Goal: Information Seeking & Learning: Learn about a topic

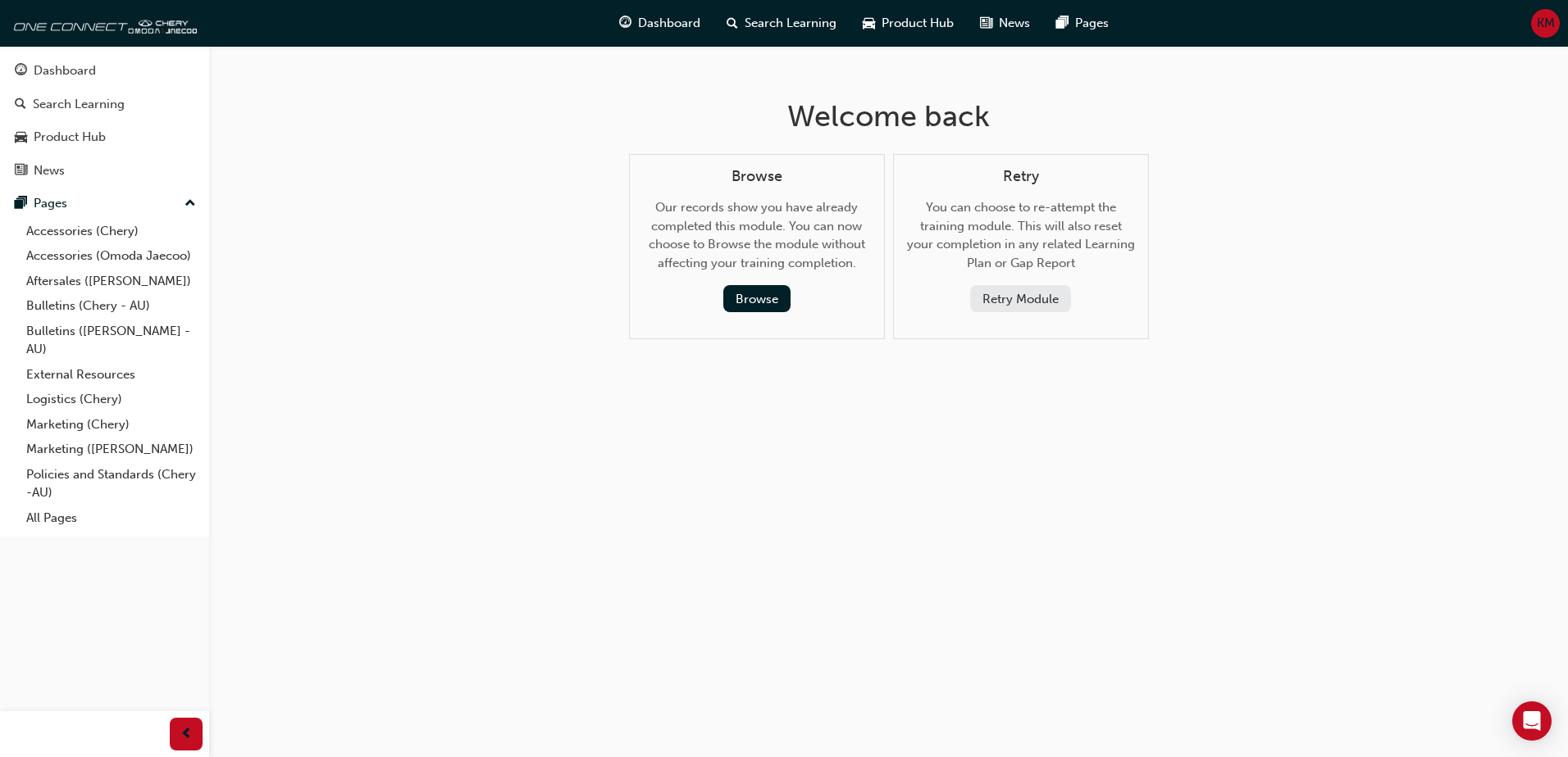
click at [1009, 301] on button "Retry Module" at bounding box center [1020, 298] width 100 height 27
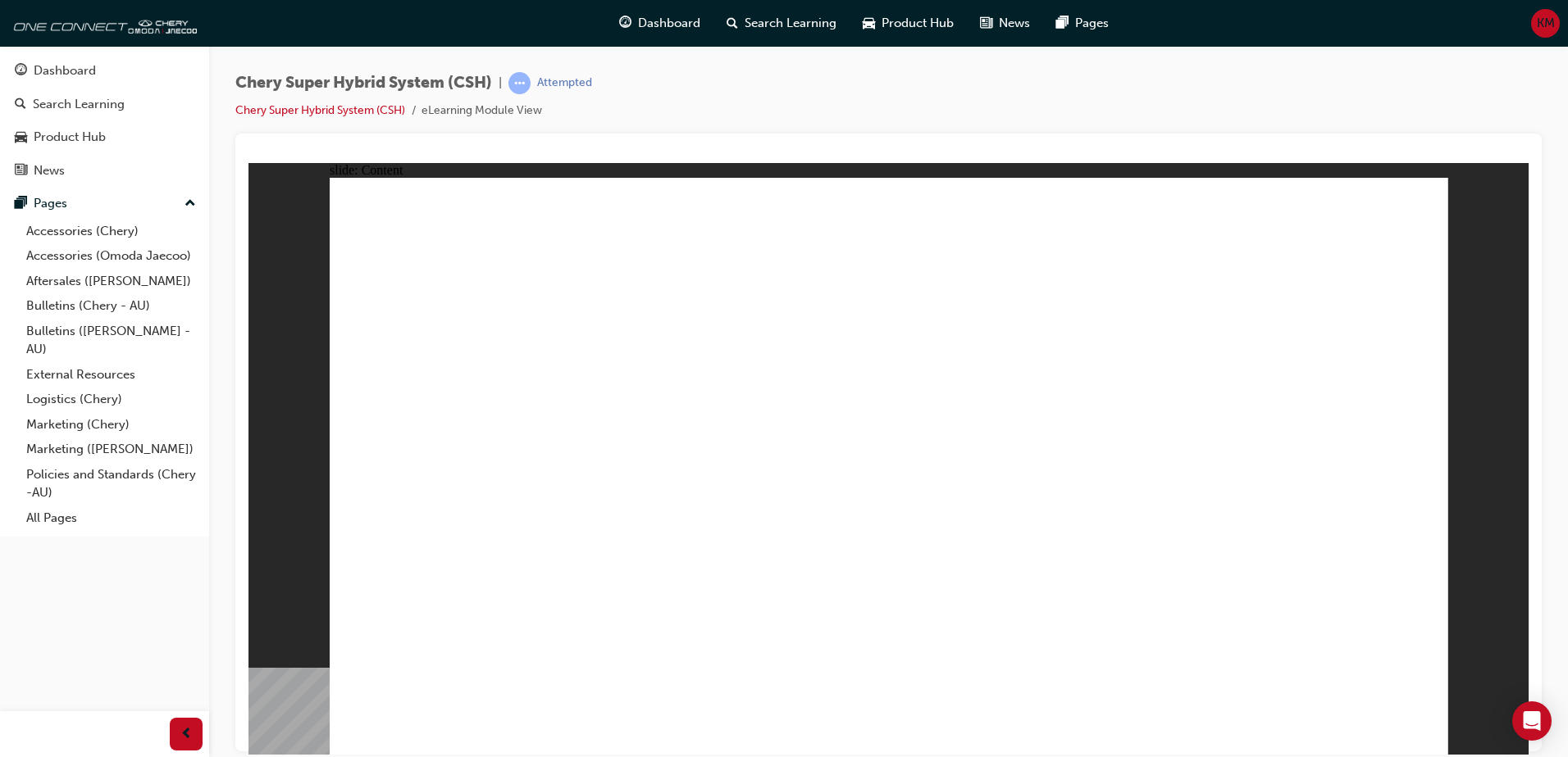
drag, startPoint x: 1252, startPoint y: 452, endPoint x: 1251, endPoint y: 464, distance: 12.0
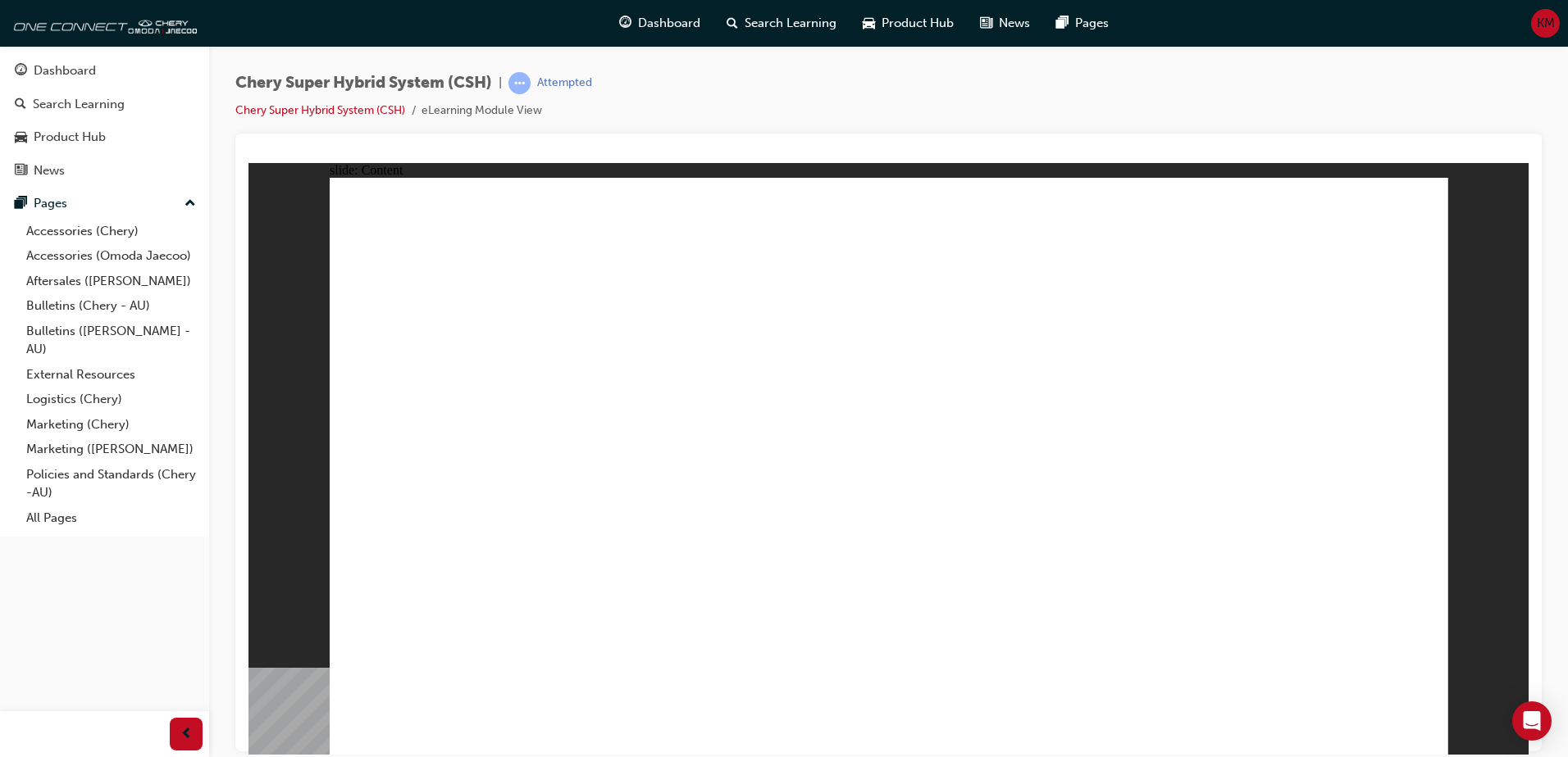
drag, startPoint x: 1079, startPoint y: 333, endPoint x: 1012, endPoint y: 349, distance: 68.9
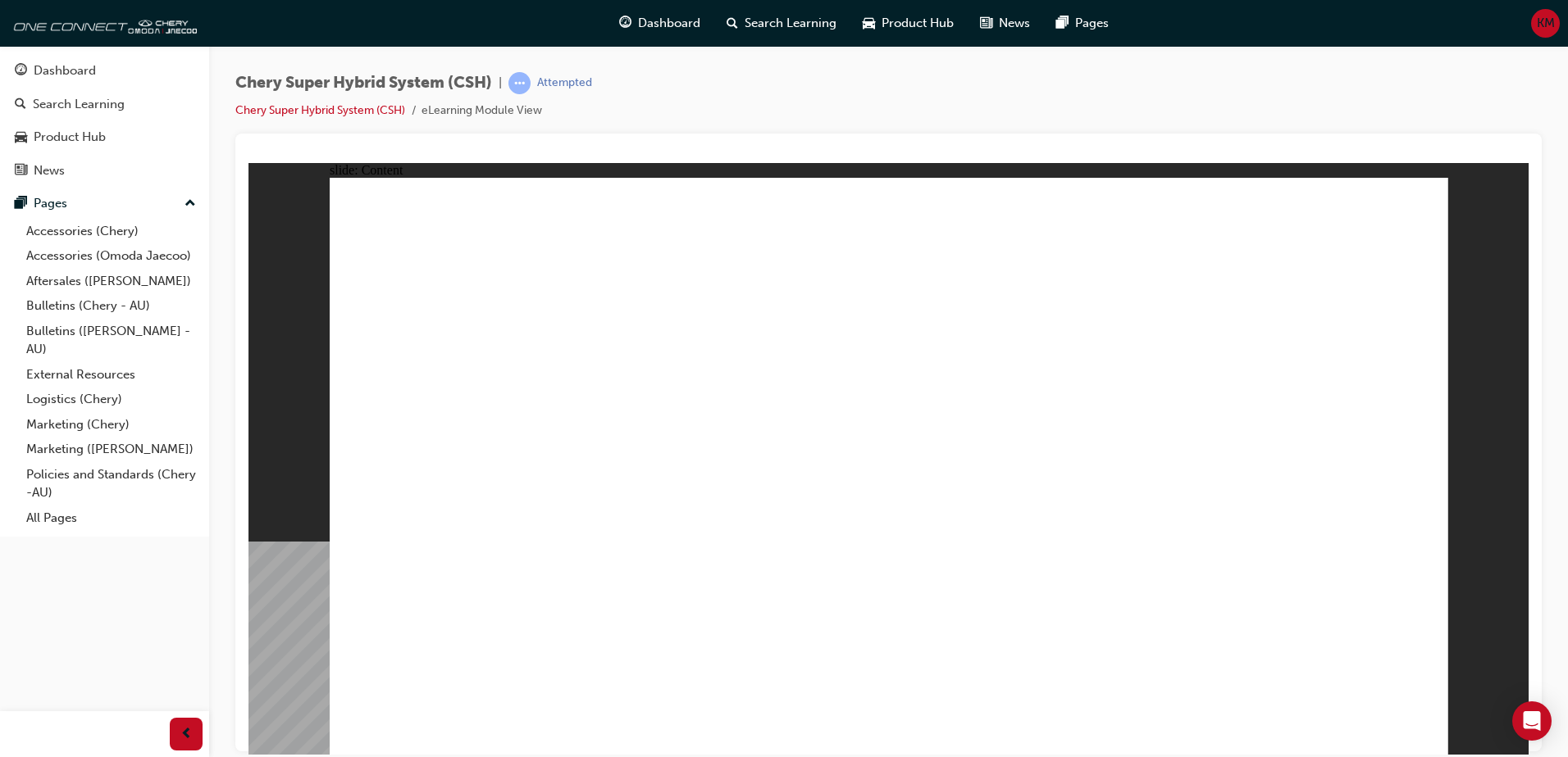
drag, startPoint x: 567, startPoint y: 576, endPoint x: 622, endPoint y: 578, distance: 55.0
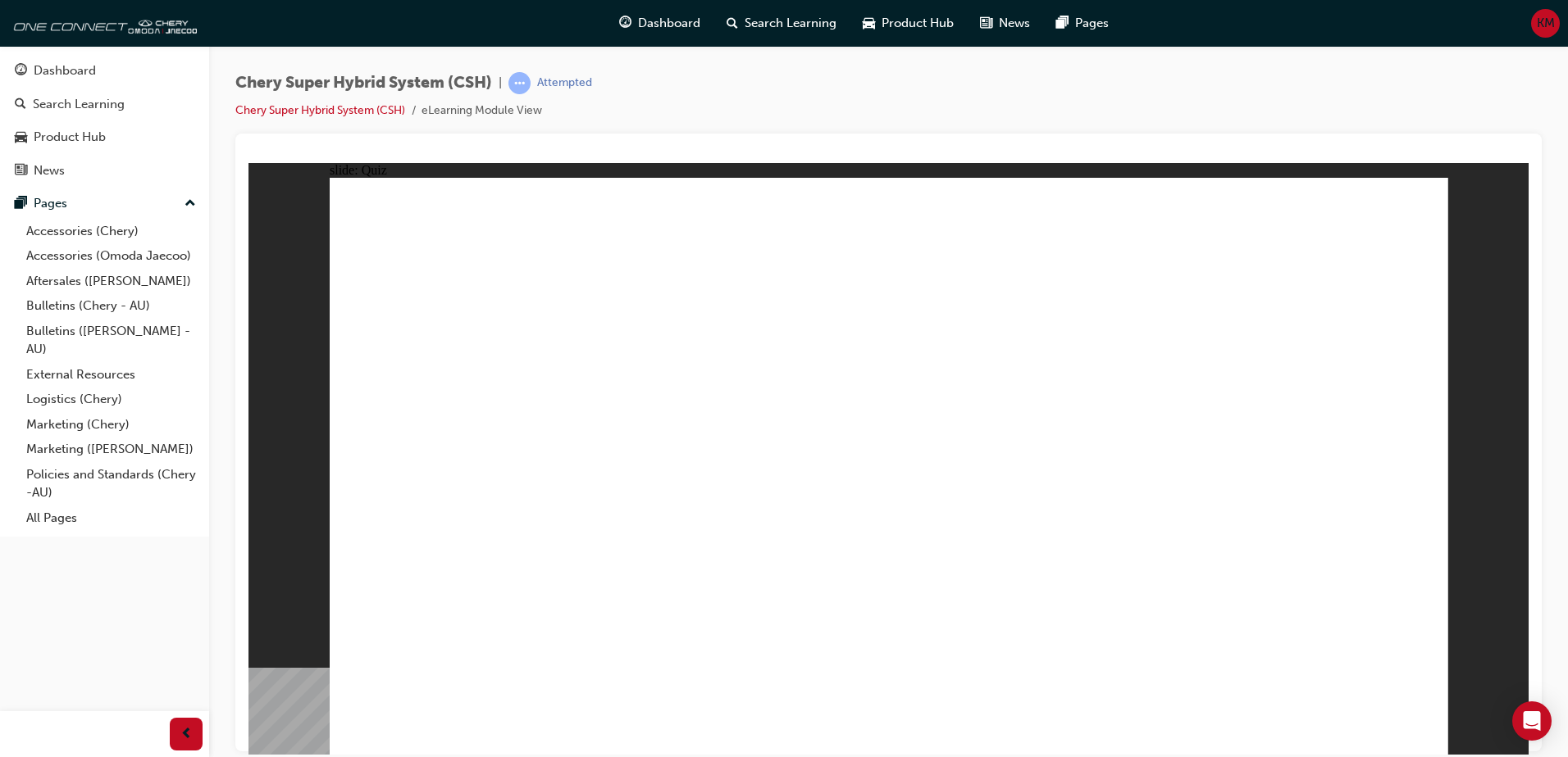
radio input "true"
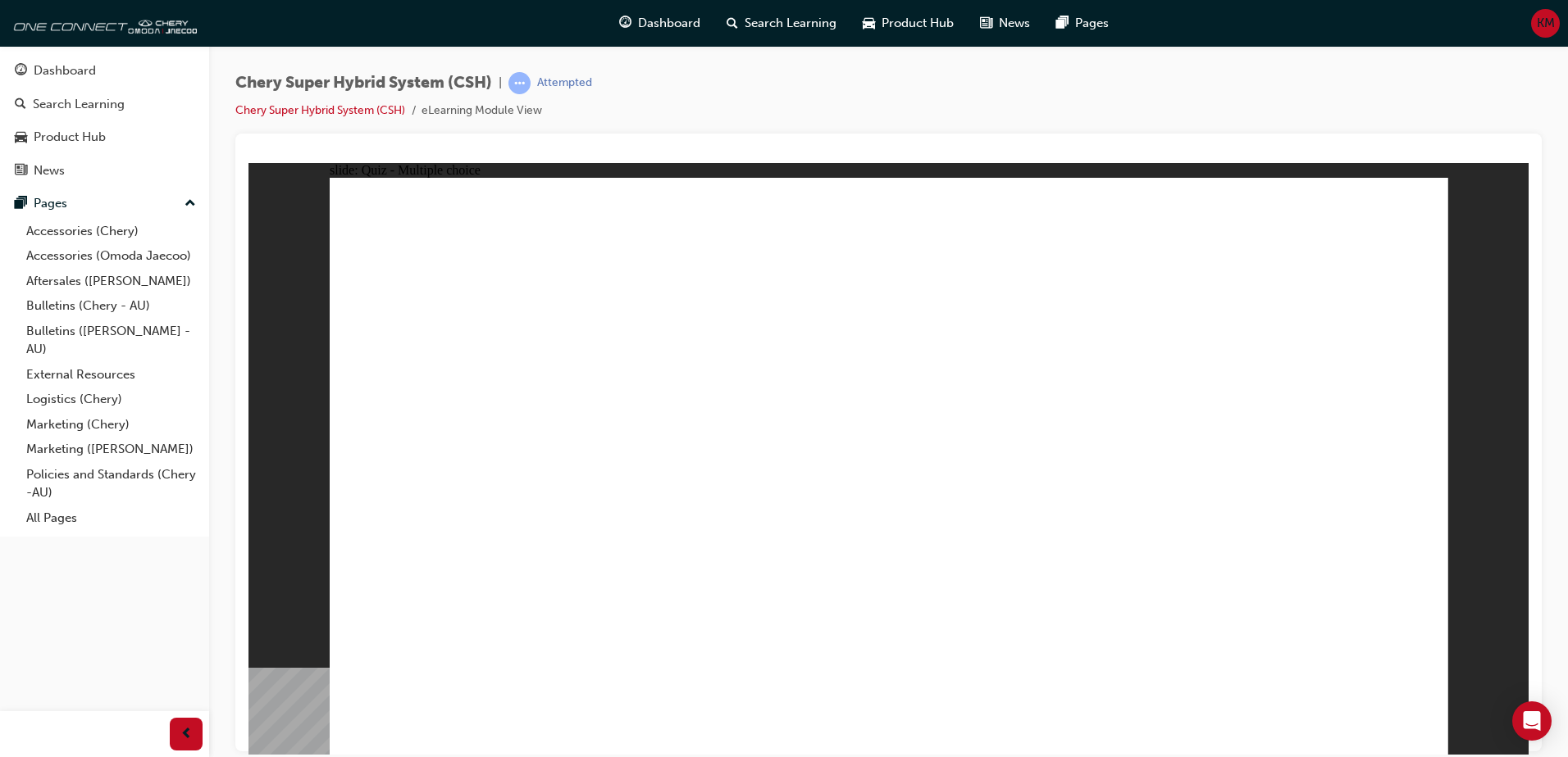
radio input "true"
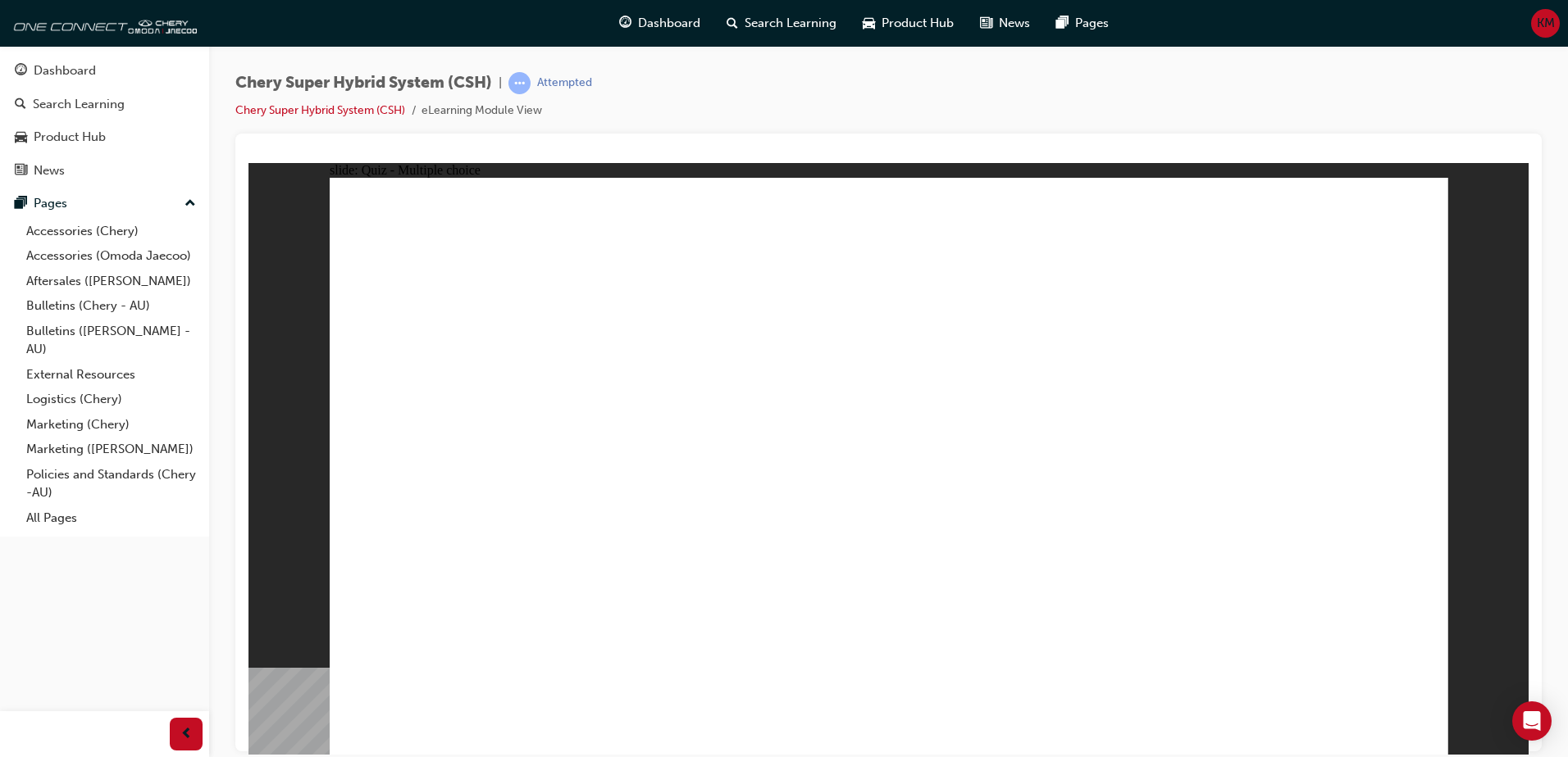
radio input "true"
drag, startPoint x: 797, startPoint y: 566, endPoint x: 772, endPoint y: 555, distance: 27.3
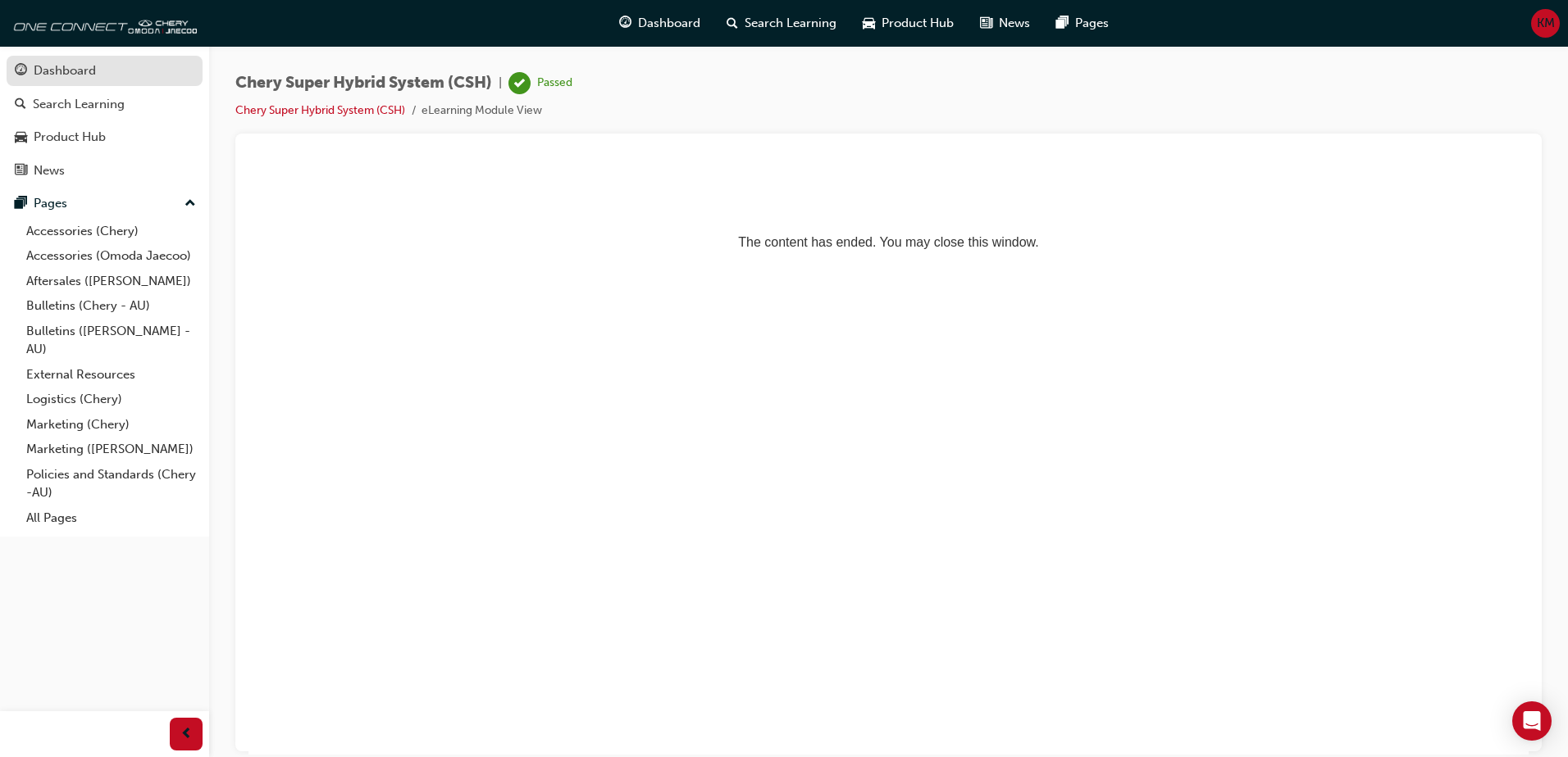
click at [67, 63] on div "Dashboard" at bounding box center [65, 71] width 63 height 19
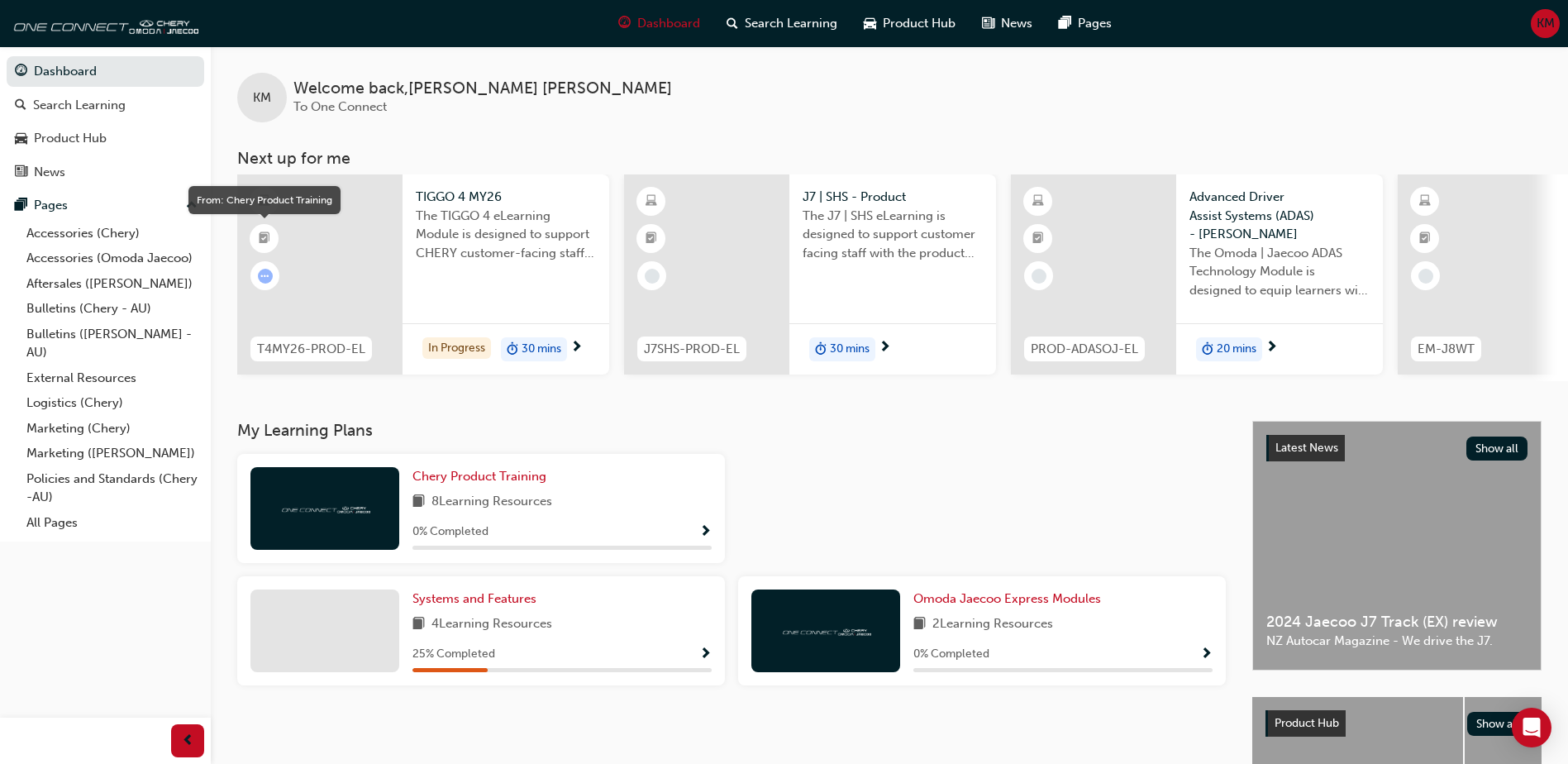
click at [264, 241] on span "booktick-icon" at bounding box center [265, 239] width 12 height 21
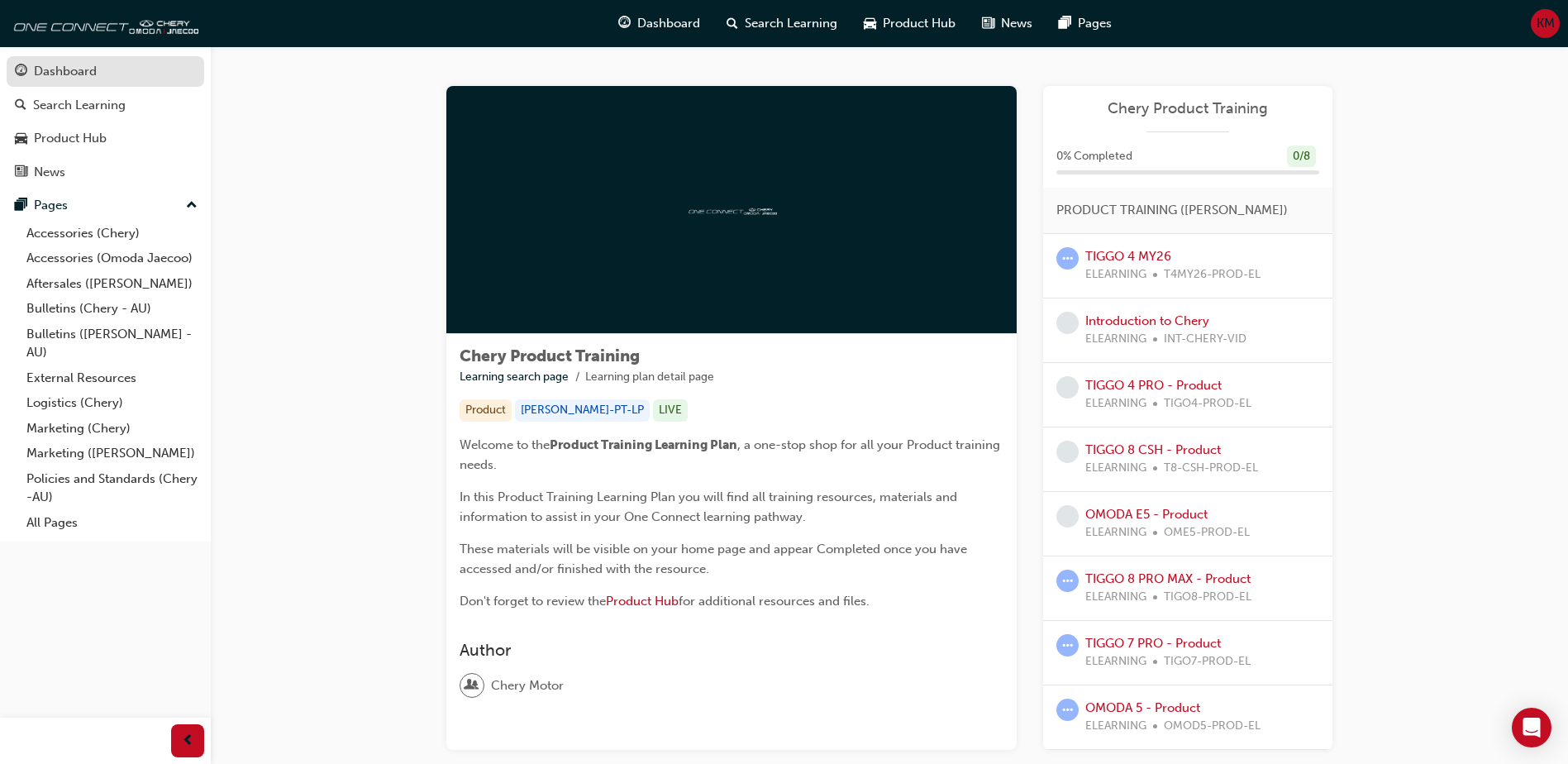
click at [76, 76] on div "Dashboard" at bounding box center [65, 72] width 63 height 19
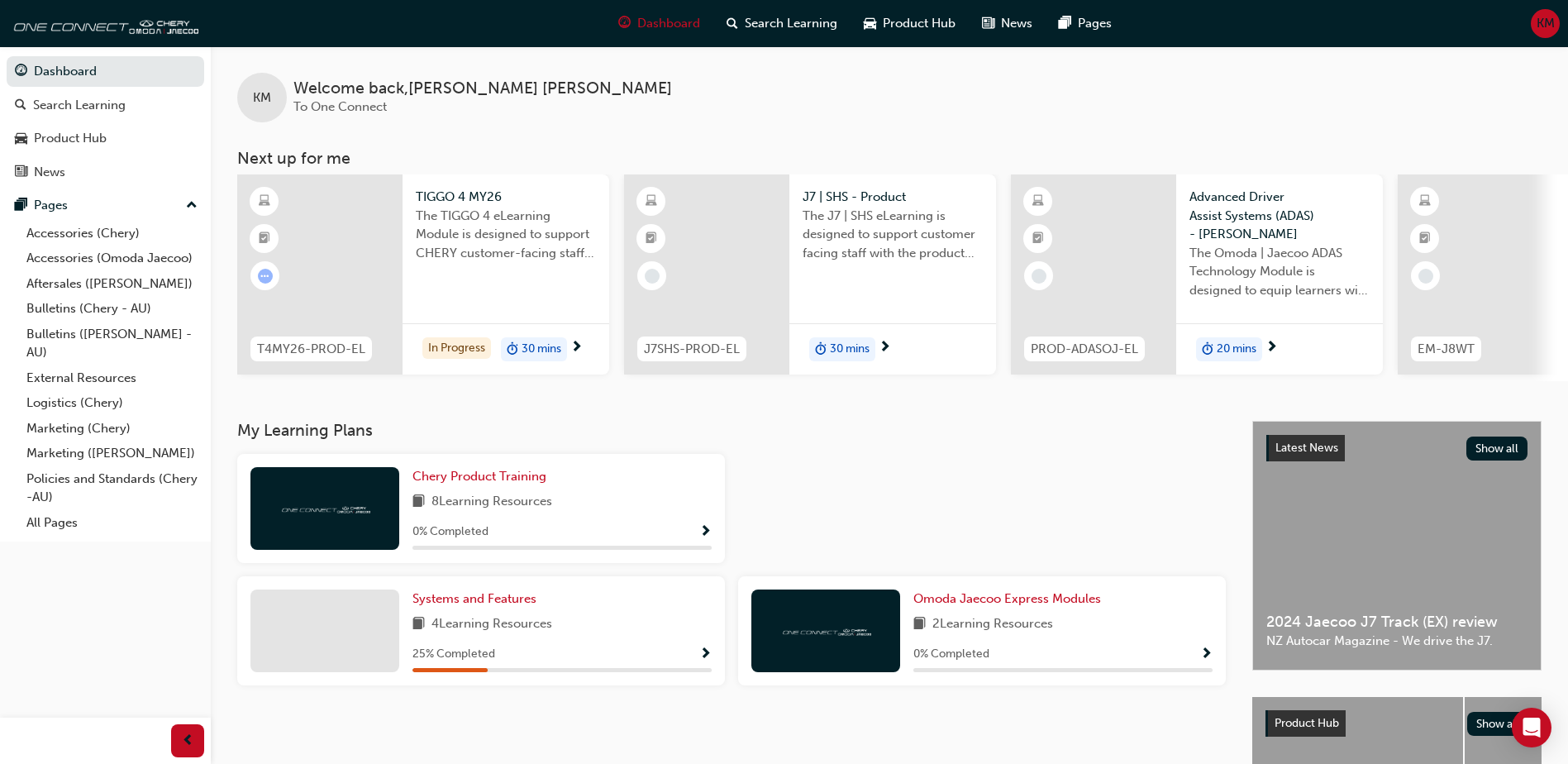
click at [490, 264] on div "The TIGGO 4 eLearning Module is designed to support CHERY customer-facing staff…" at bounding box center [505, 240] width 180 height 66
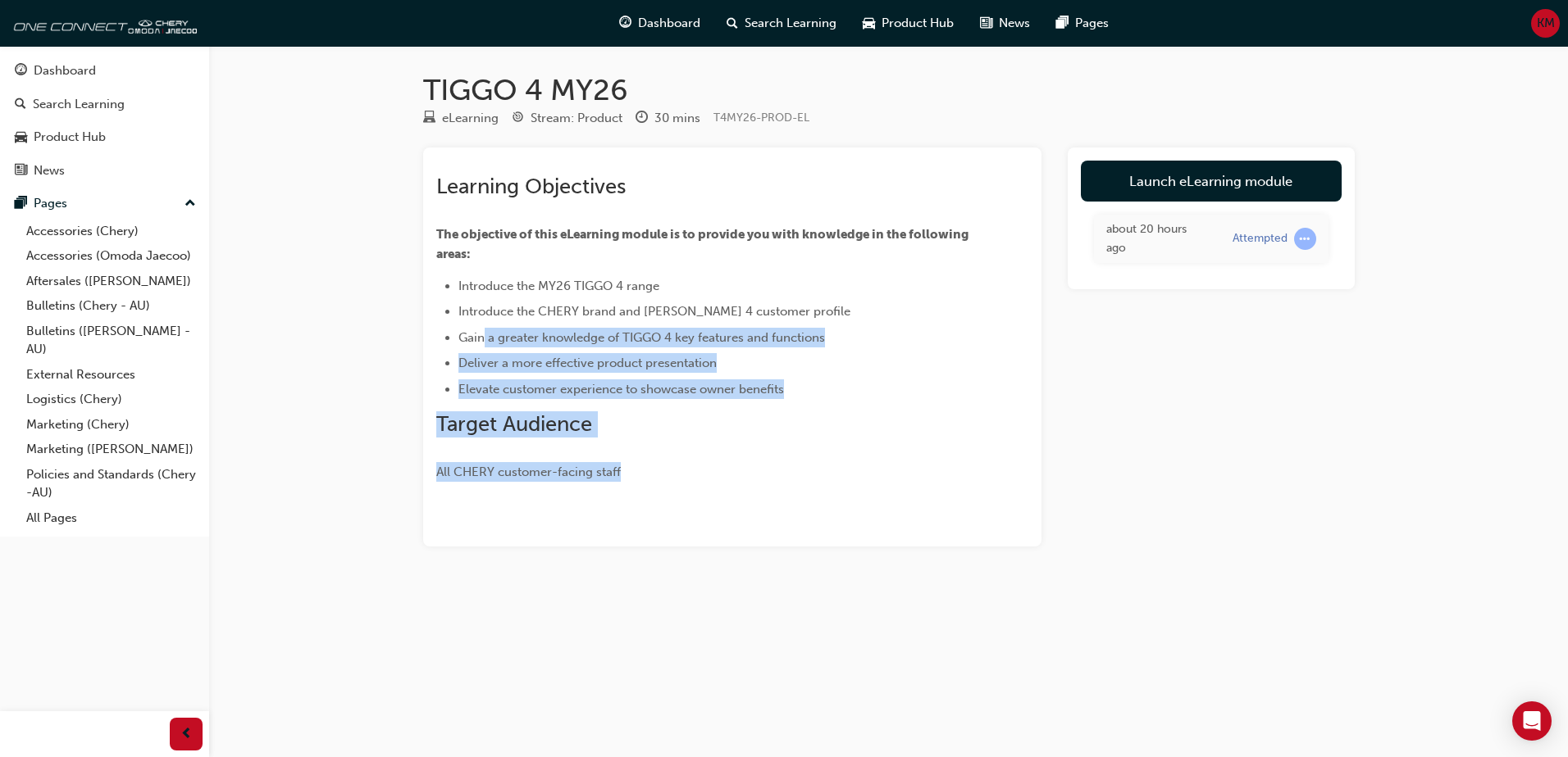
drag, startPoint x: 481, startPoint y: 339, endPoint x: 688, endPoint y: 468, distance: 243.9
click at [688, 468] on div "Learning Objectives The objective of this eLearning module is to provide you wi…" at bounding box center [703, 327] width 533 height 308
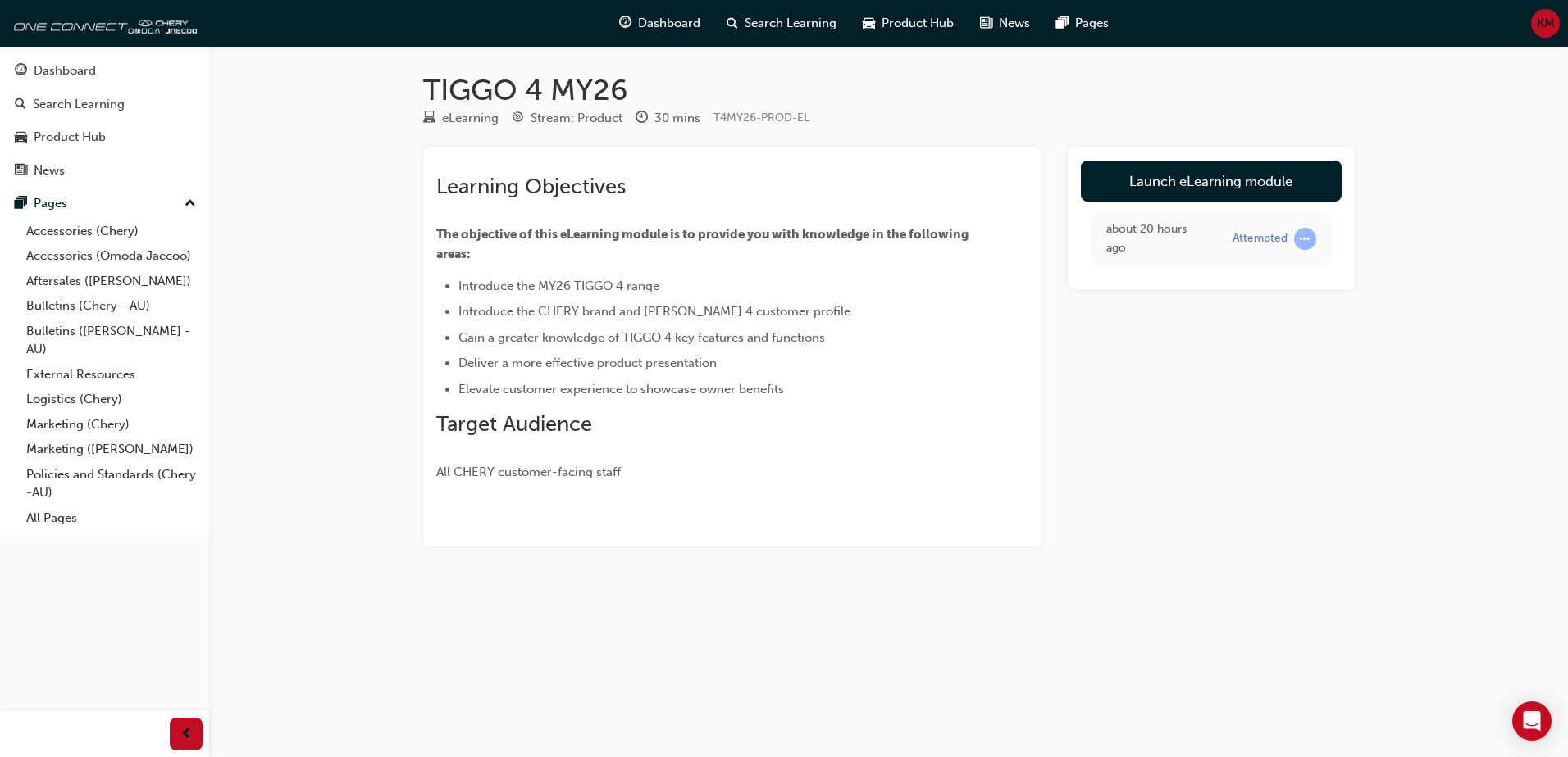
click at [1097, 474] on div "Launch eLearning module about 20 hours ago Attempted" at bounding box center [1211, 347] width 287 height 399
click at [59, 73] on div "Dashboard" at bounding box center [65, 71] width 63 height 19
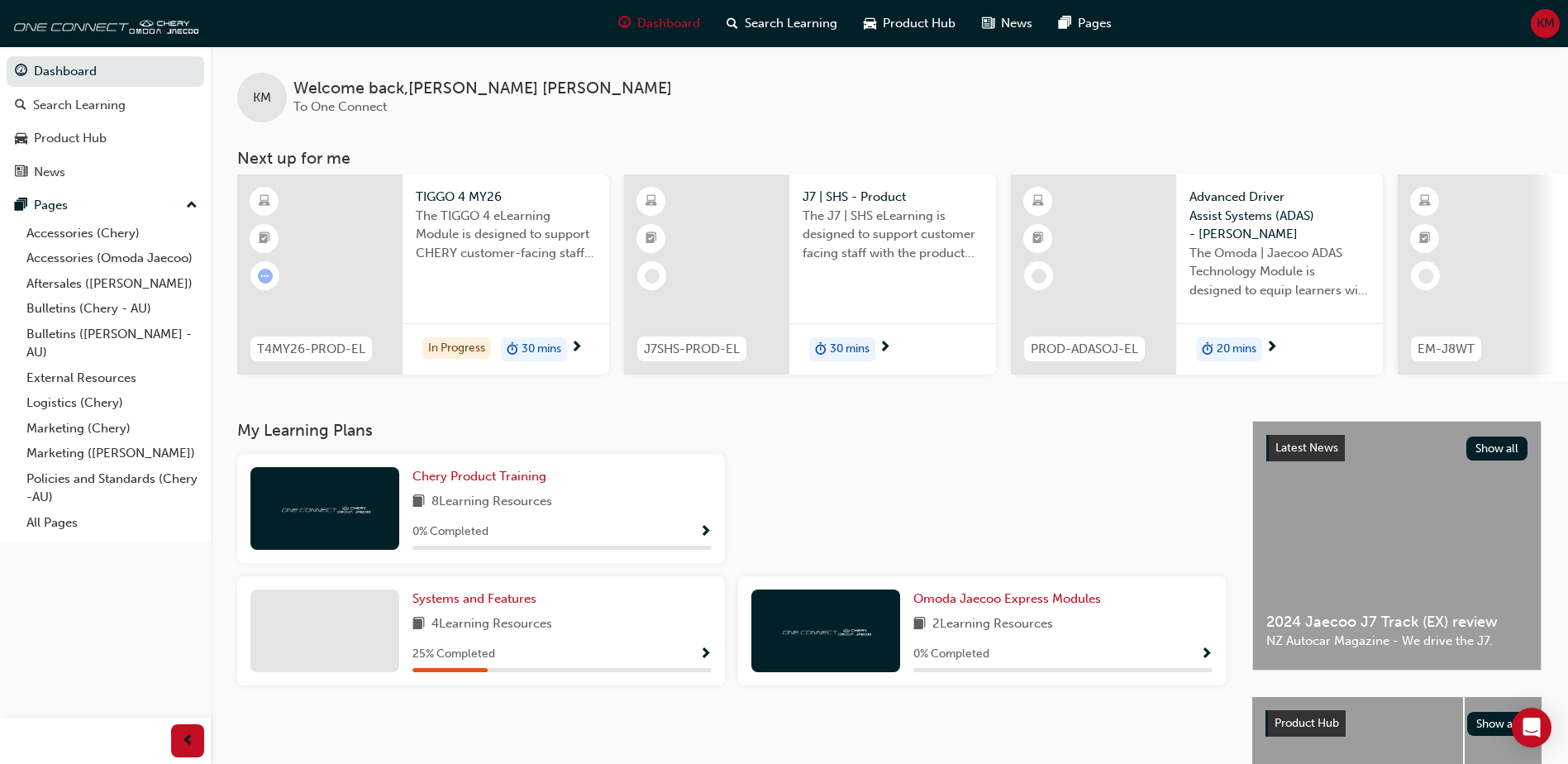
click at [581, 341] on span "next-icon" at bounding box center [577, 348] width 13 height 15
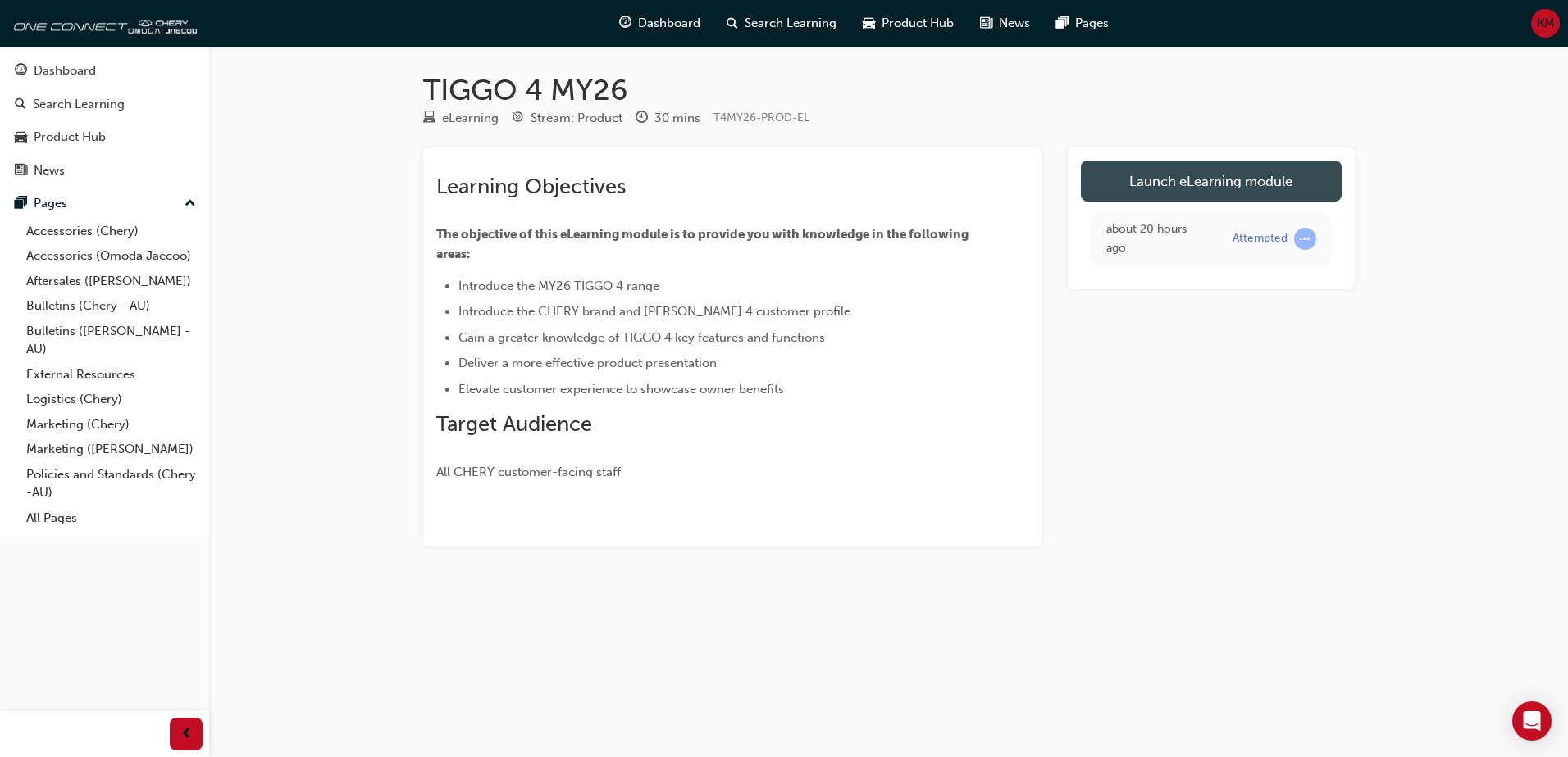
click at [1244, 194] on link "Launch eLearning module" at bounding box center [1212, 181] width 261 height 41
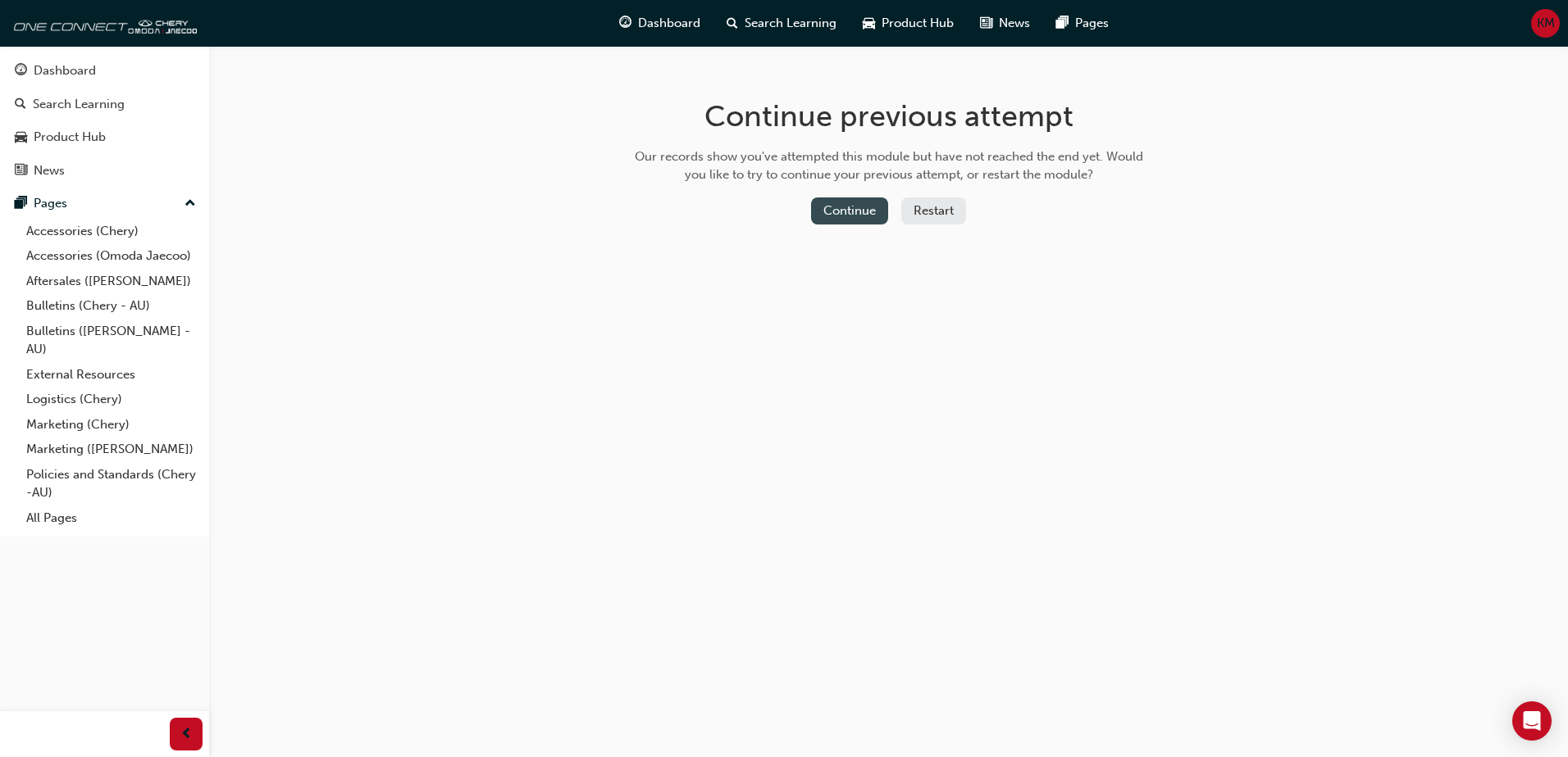
click at [869, 212] on button "Continue" at bounding box center [849, 211] width 77 height 27
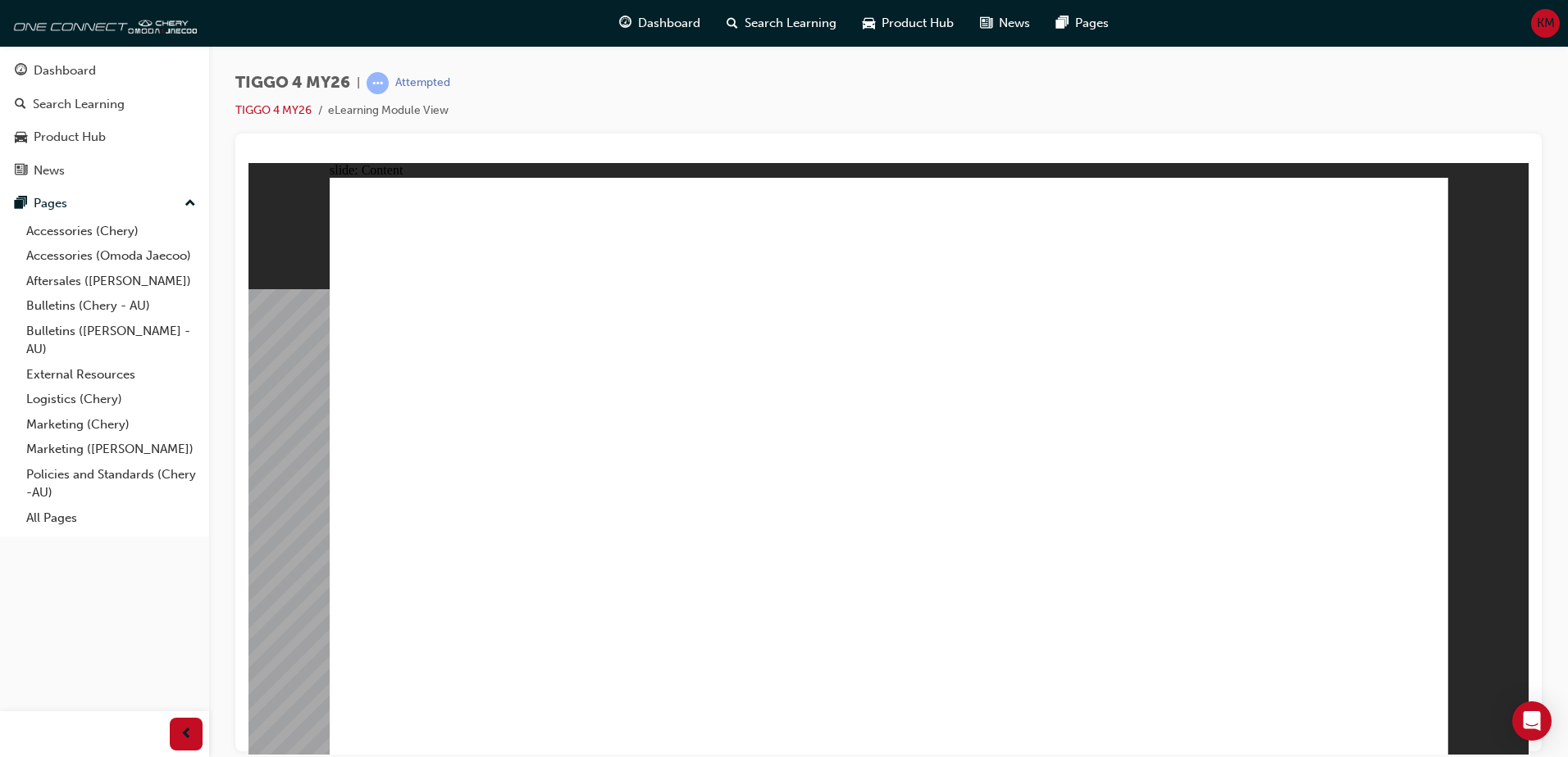
drag, startPoint x: 639, startPoint y: 381, endPoint x: 653, endPoint y: 373, distance: 16.1
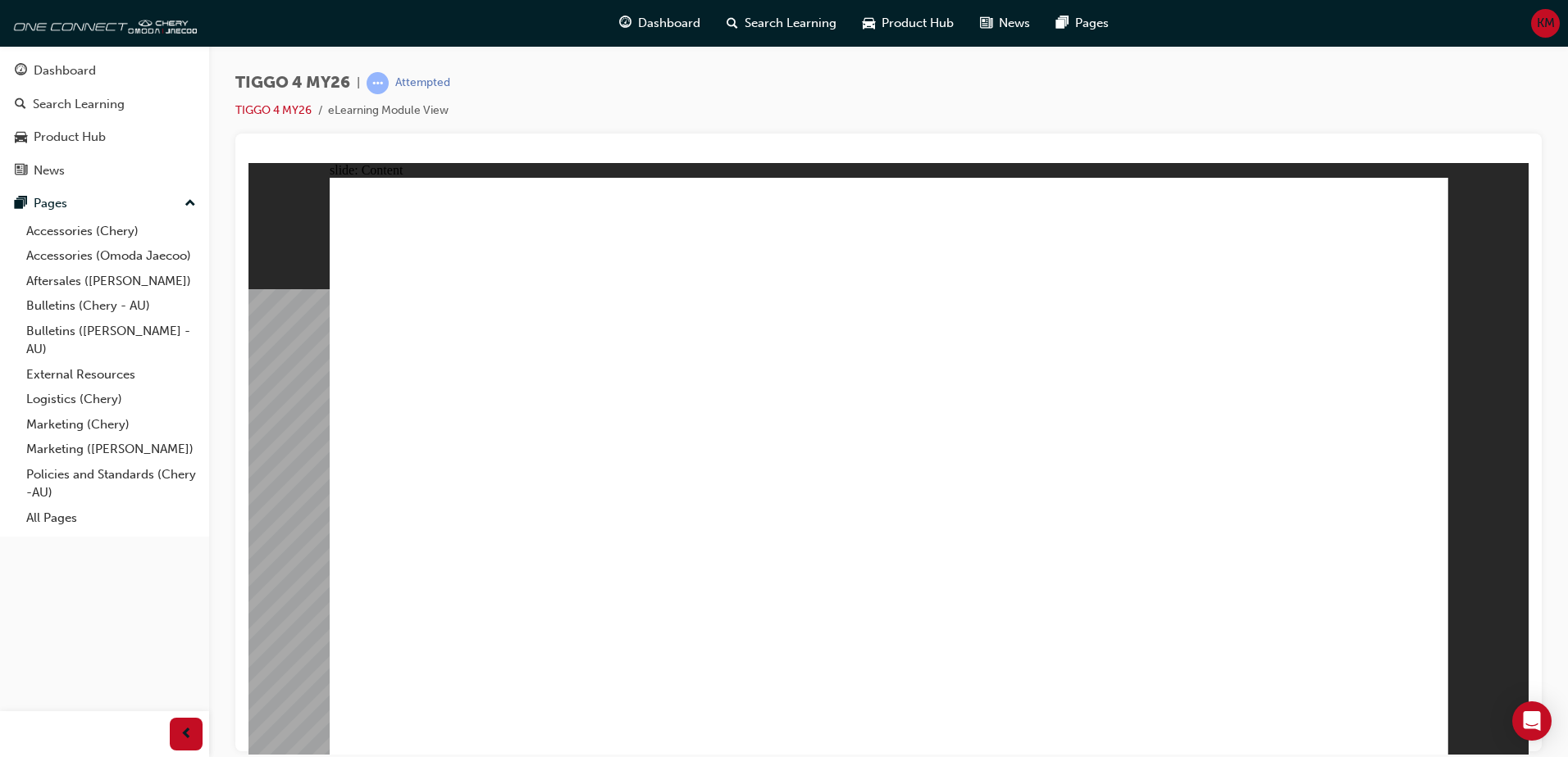
drag, startPoint x: 1018, startPoint y: 601, endPoint x: 1059, endPoint y: 575, distance: 48.5
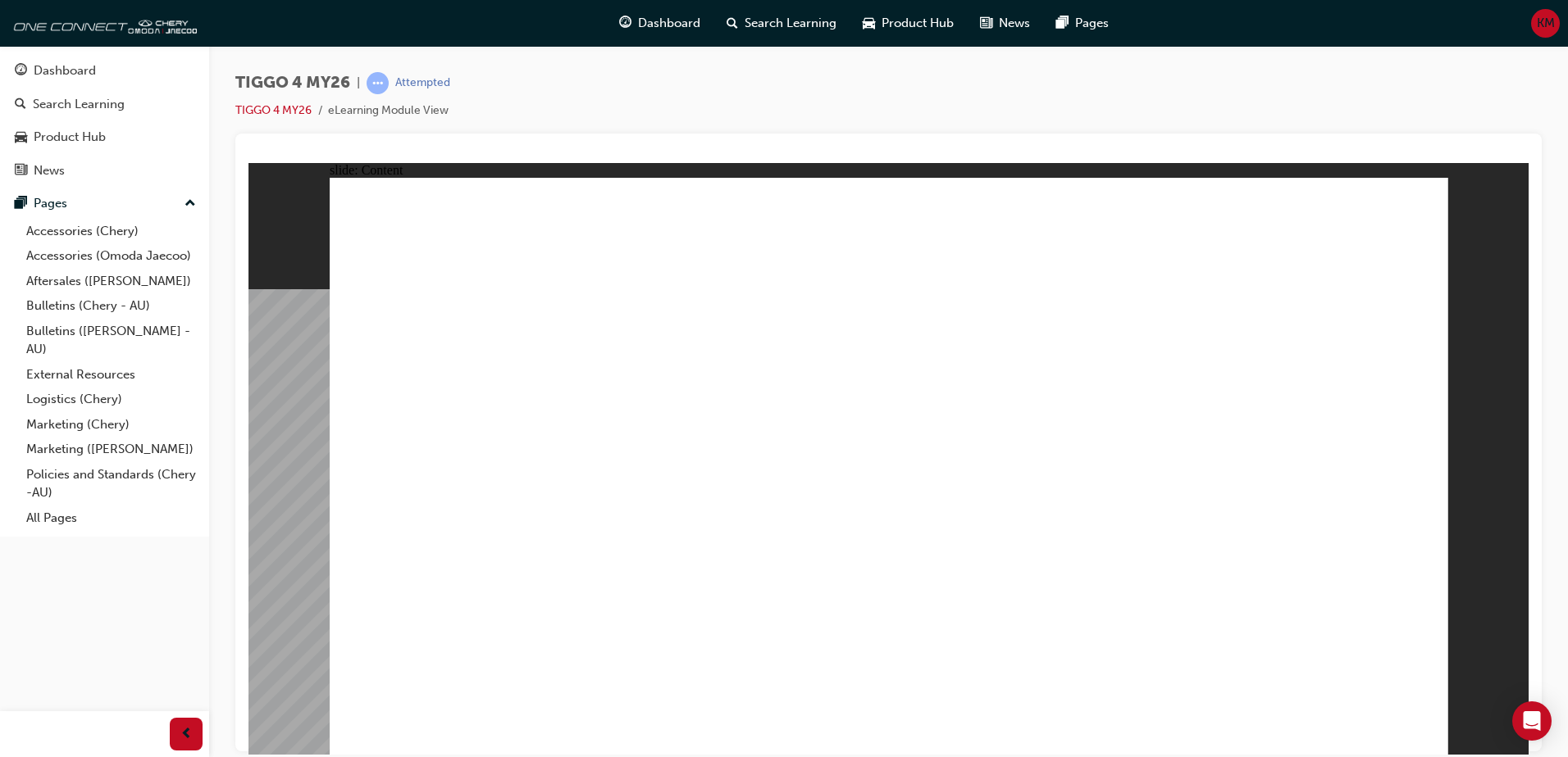
drag, startPoint x: 795, startPoint y: 598, endPoint x: 811, endPoint y: 447, distance: 151.8
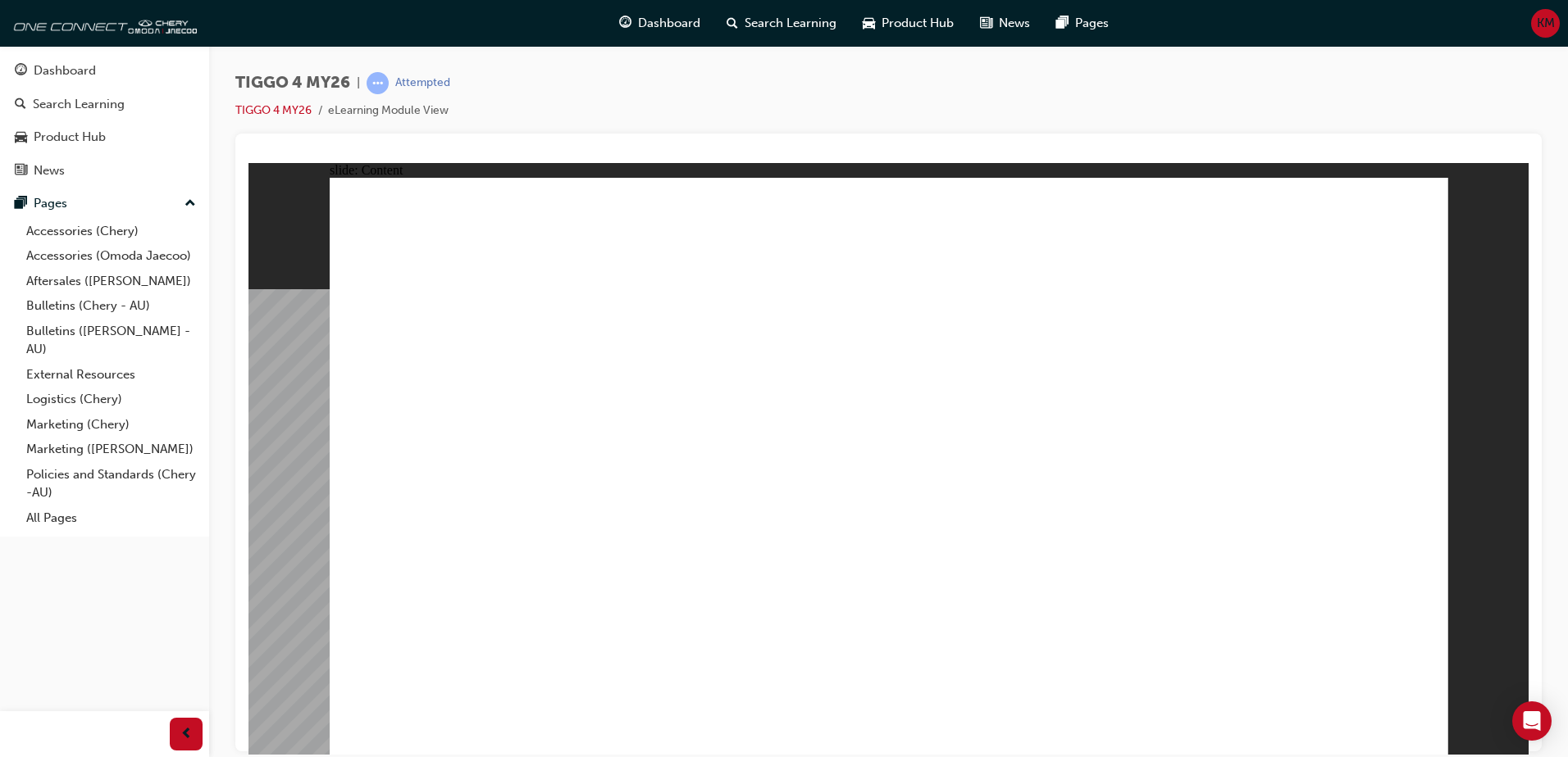
drag, startPoint x: 1035, startPoint y: 402, endPoint x: 1146, endPoint y: 388, distance: 111.9
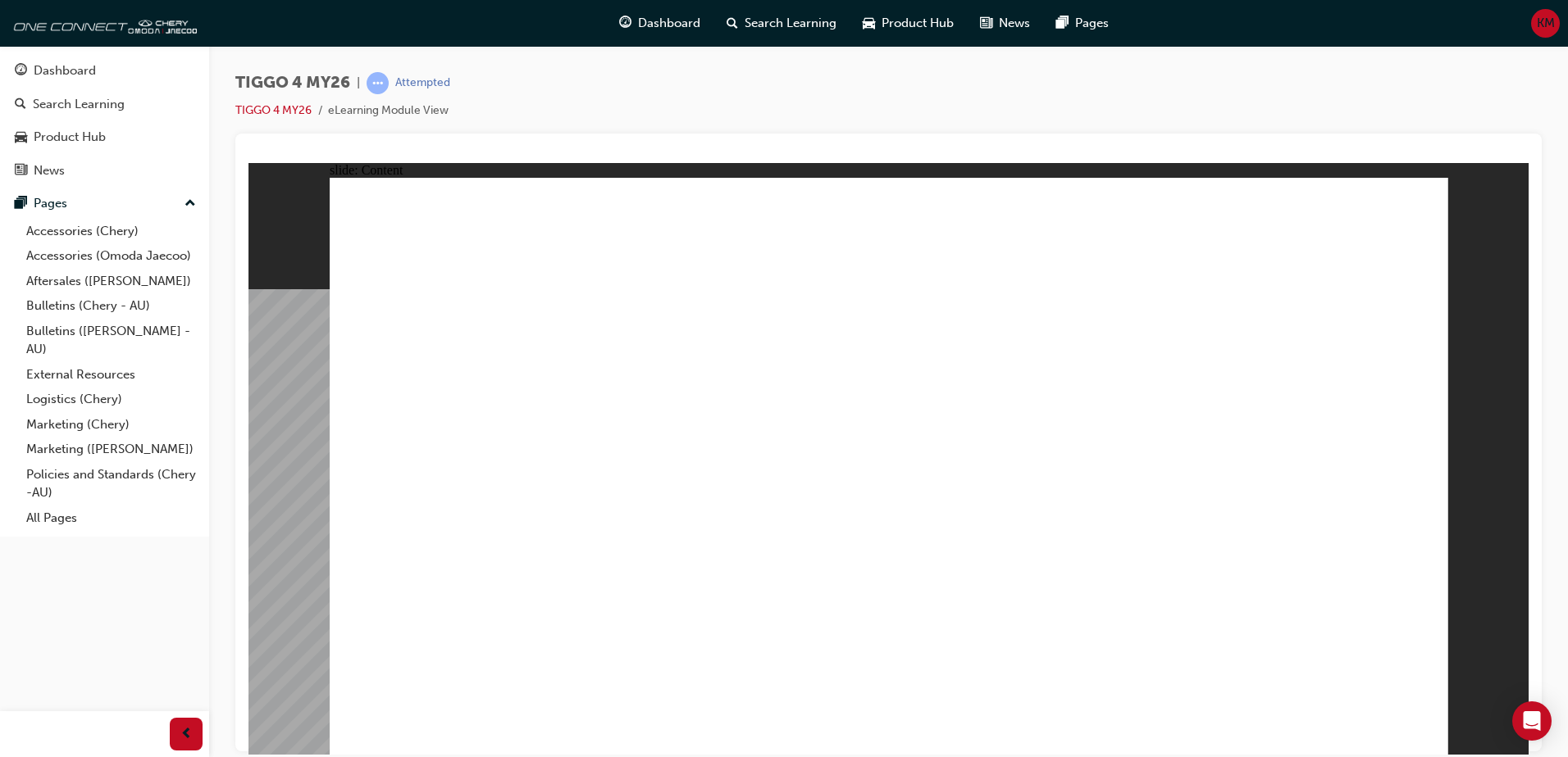
drag, startPoint x: 1039, startPoint y: 491, endPoint x: 1032, endPoint y: 429, distance: 62.4
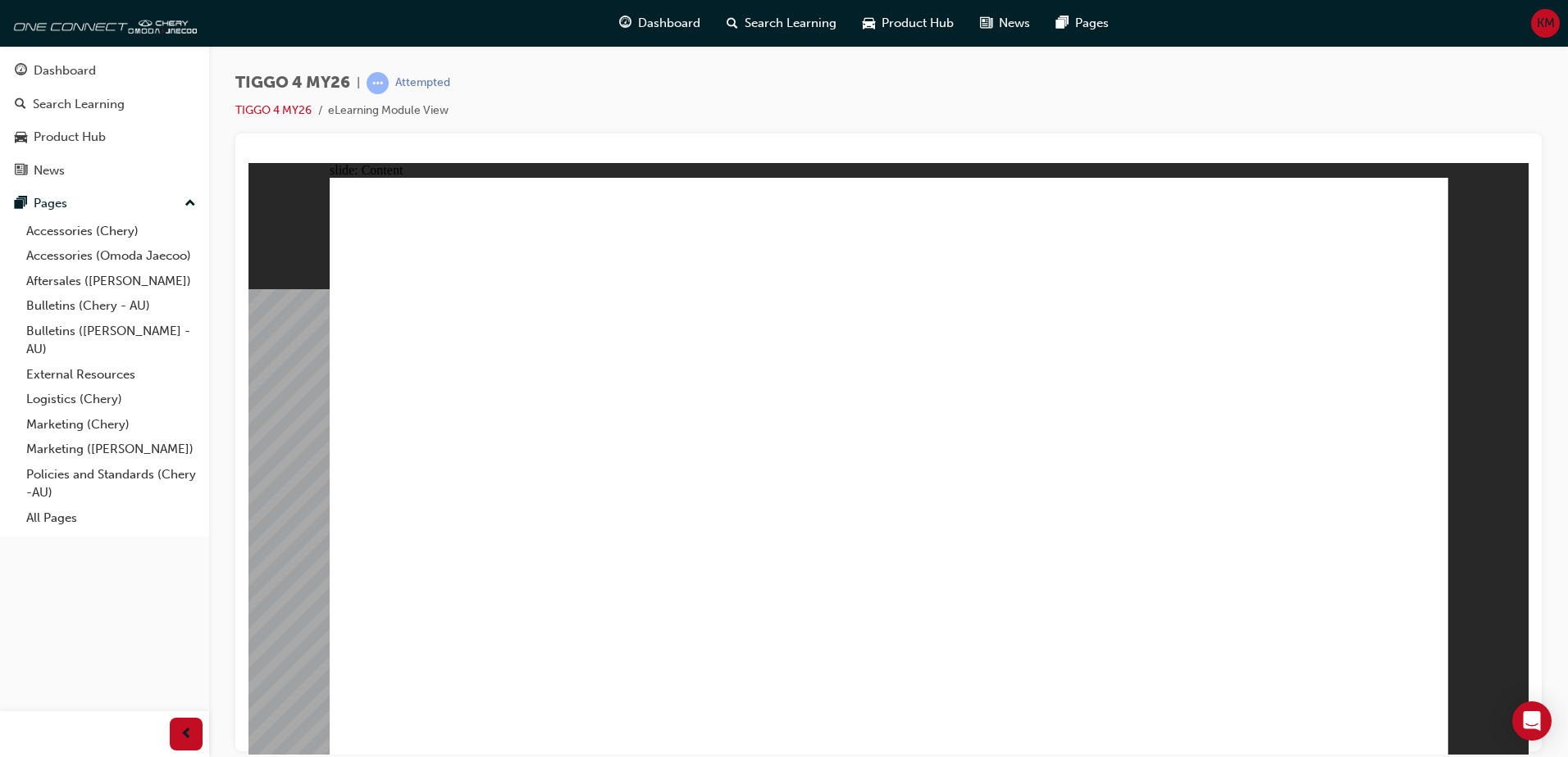
drag, startPoint x: 1035, startPoint y: 605, endPoint x: 1040, endPoint y: 566, distance: 39.3
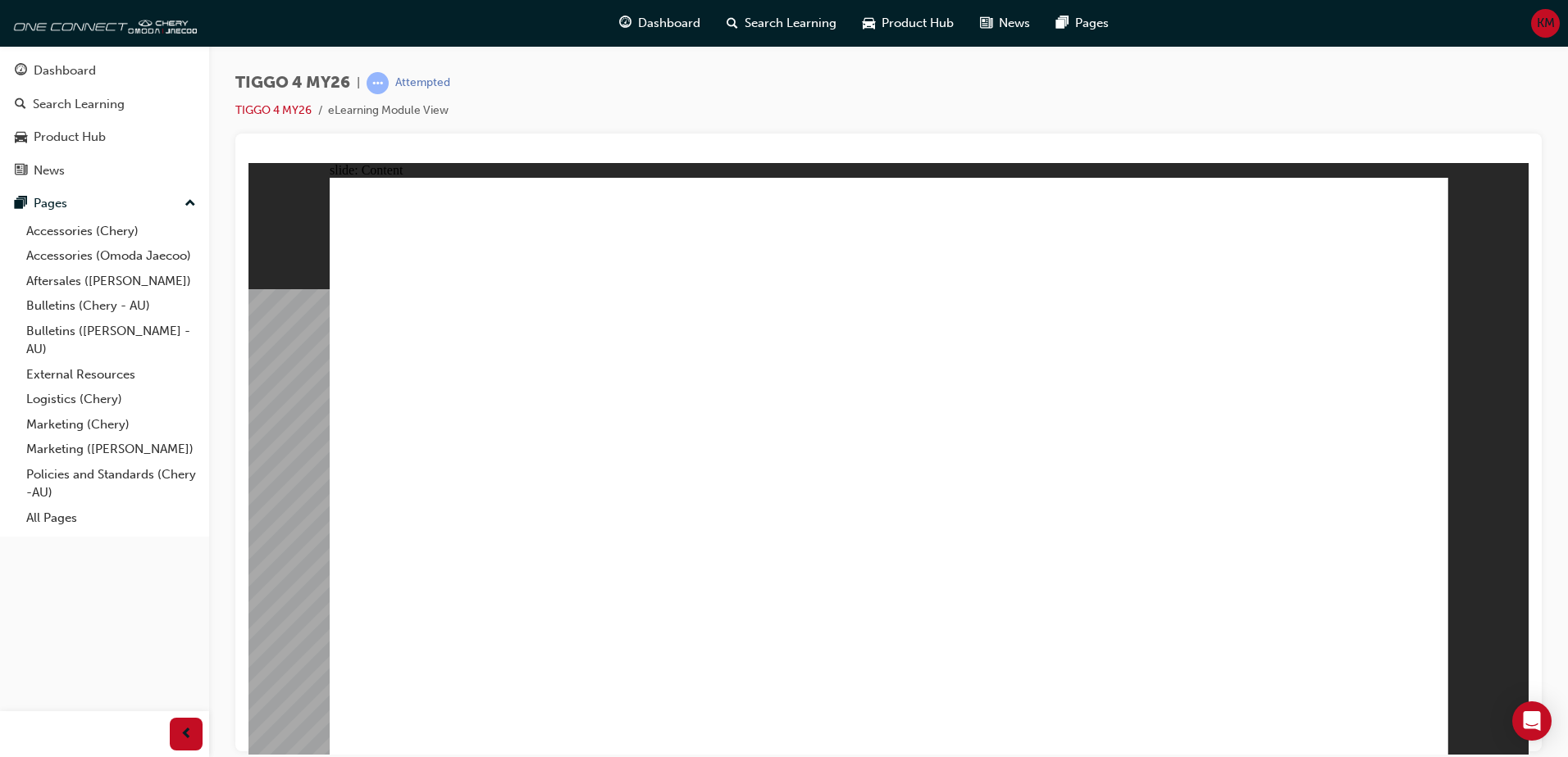
drag, startPoint x: 1411, startPoint y: 715, endPoint x: 1407, endPoint y: 705, distance: 10.8
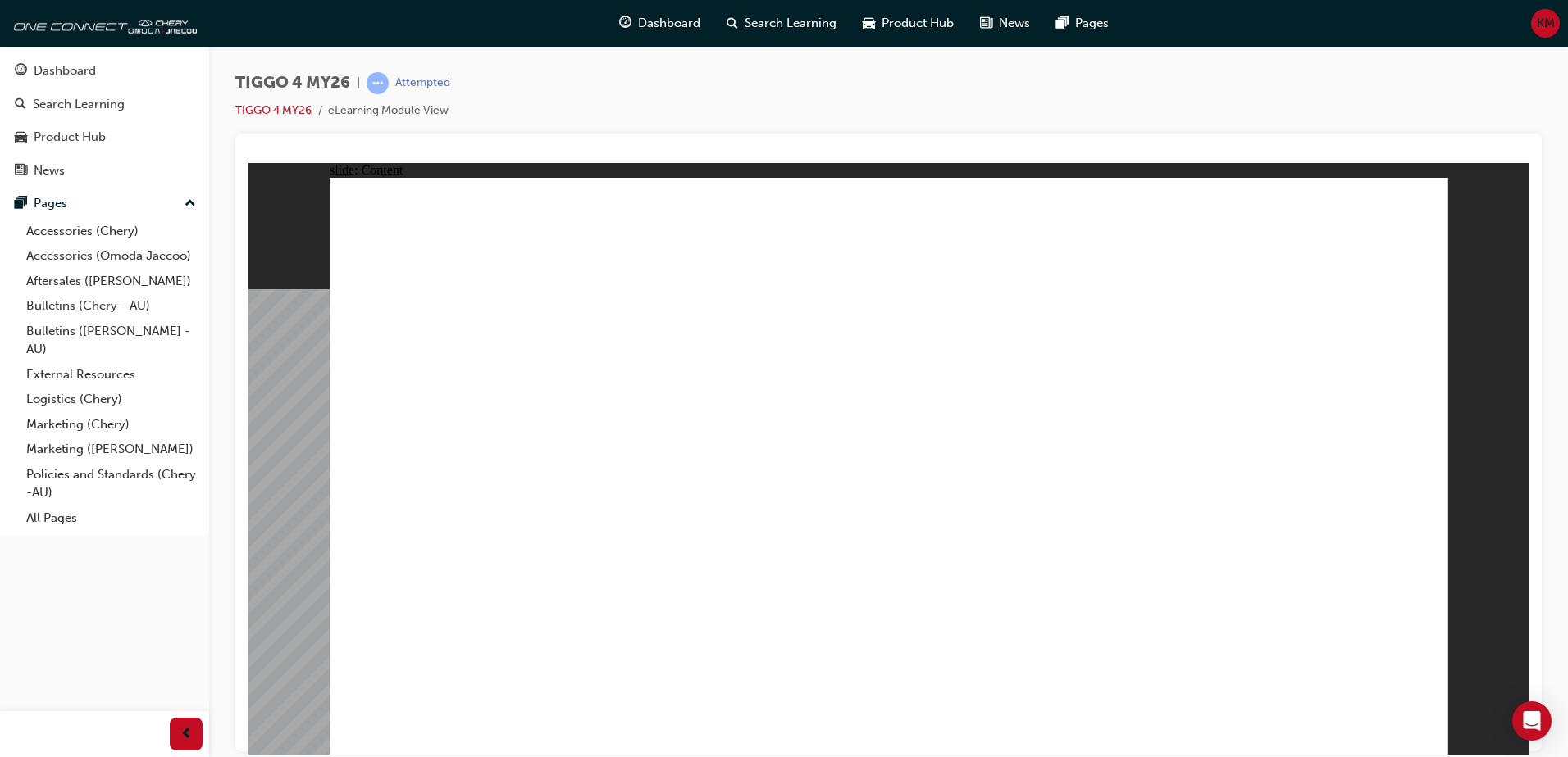
drag, startPoint x: 896, startPoint y: 501, endPoint x: 870, endPoint y: 414, distance: 90.8
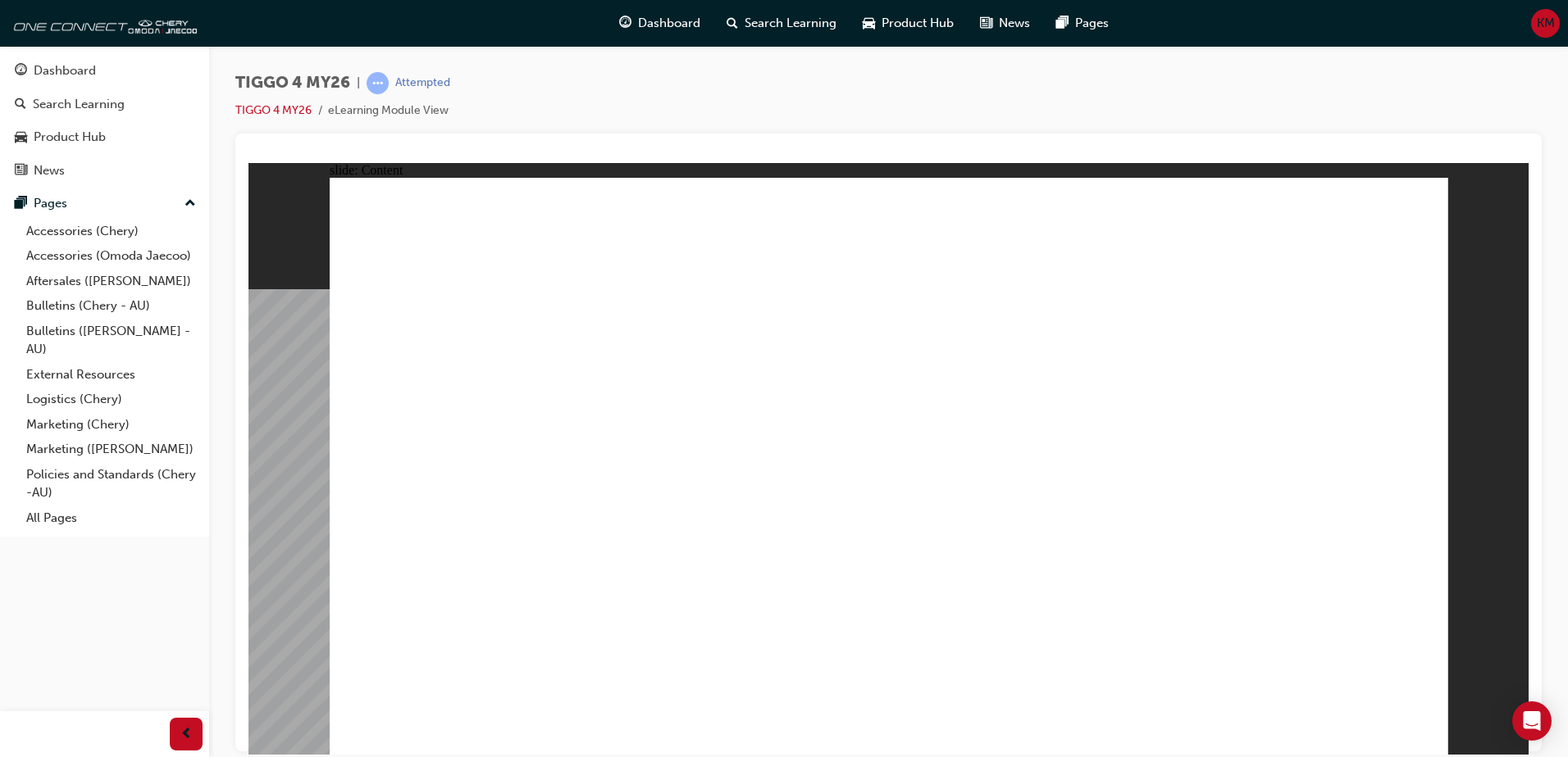
drag, startPoint x: 494, startPoint y: 504, endPoint x: 503, endPoint y: 455, distance: 49.8
drag, startPoint x: 520, startPoint y: 439, endPoint x: 646, endPoint y: 342, distance: 159.0
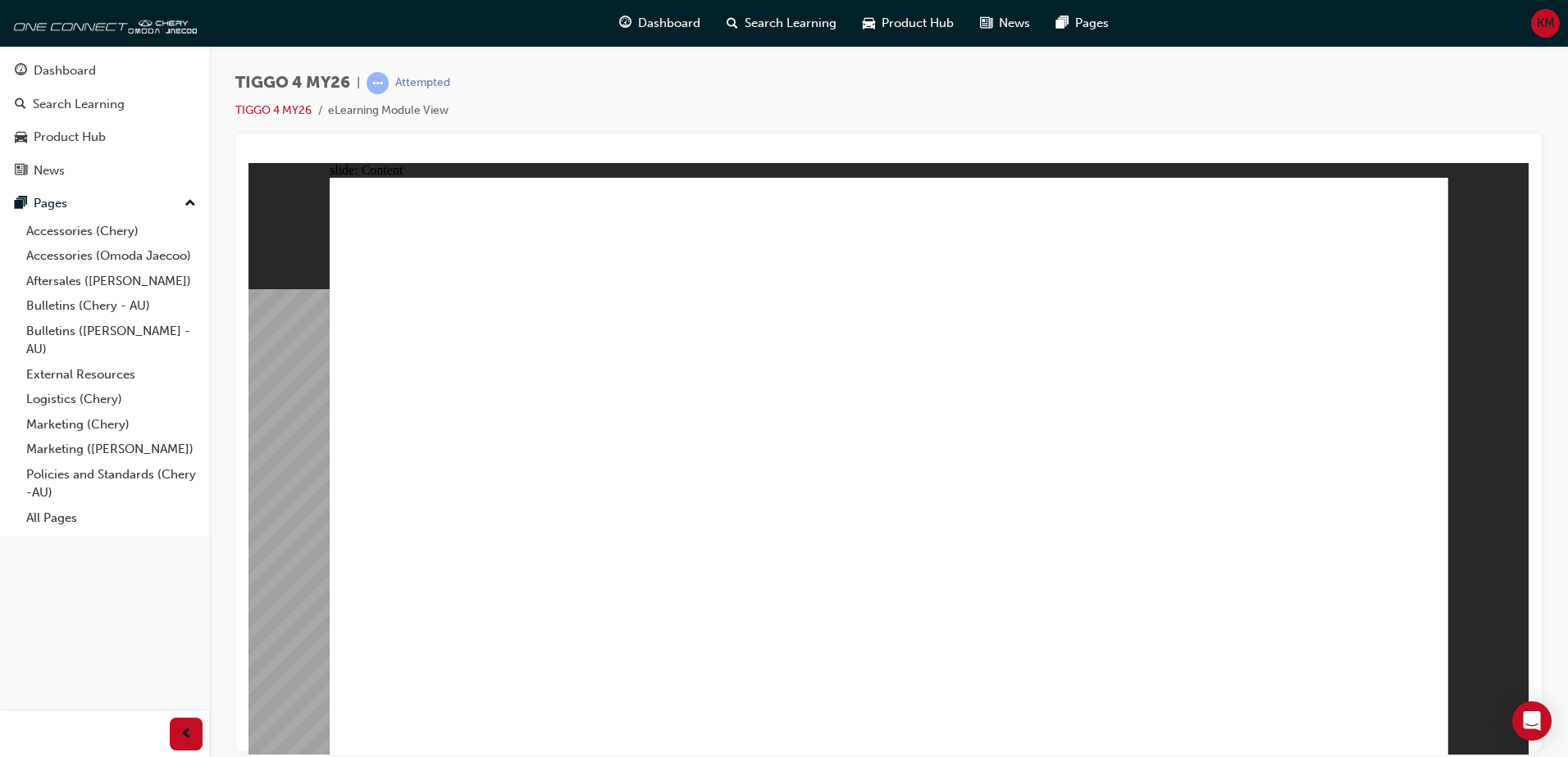
drag, startPoint x: 888, startPoint y: 212, endPoint x: 931, endPoint y: 202, distance: 44.1
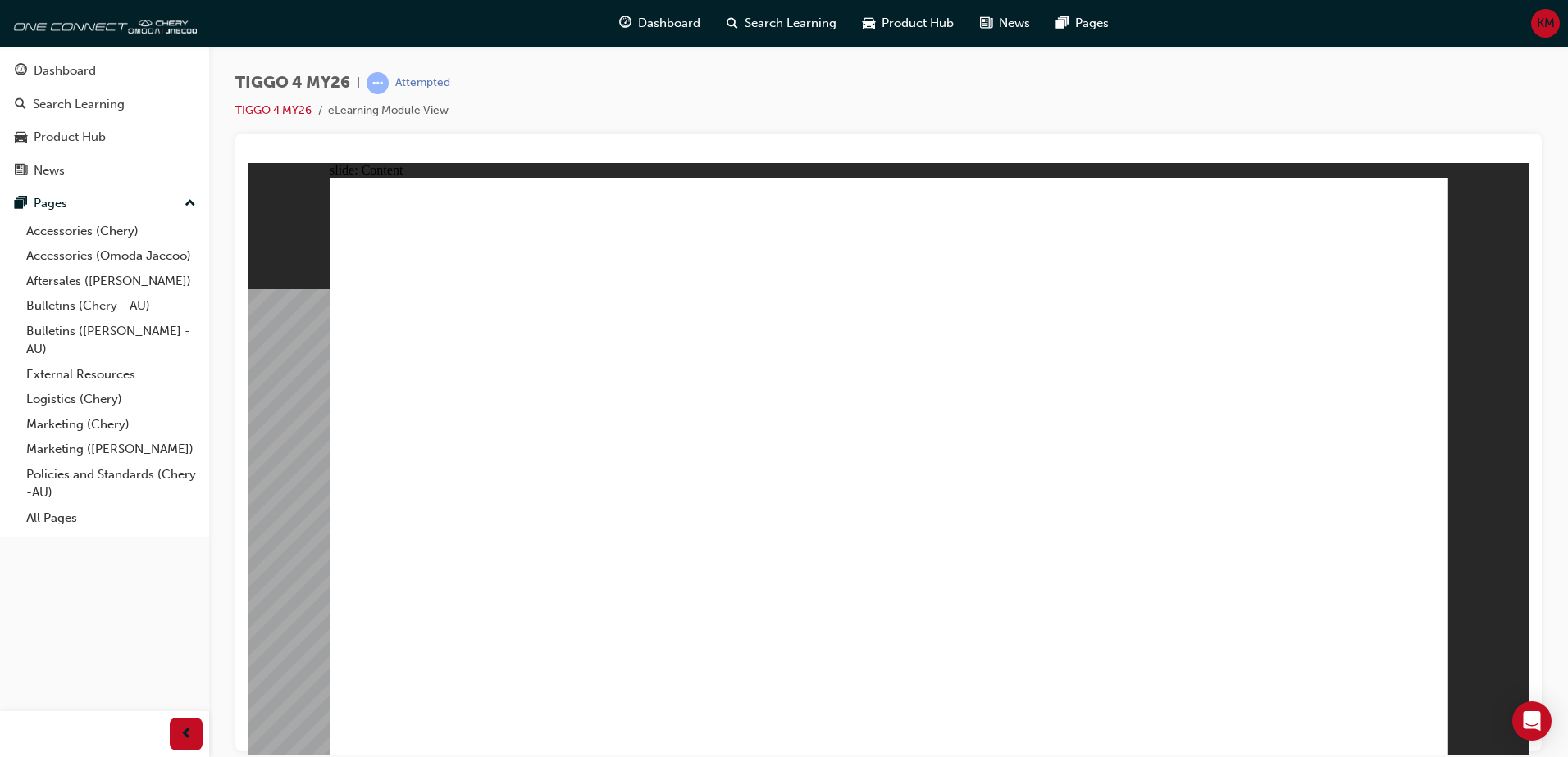
drag, startPoint x: 431, startPoint y: 556, endPoint x: 603, endPoint y: 553, distance: 172.0
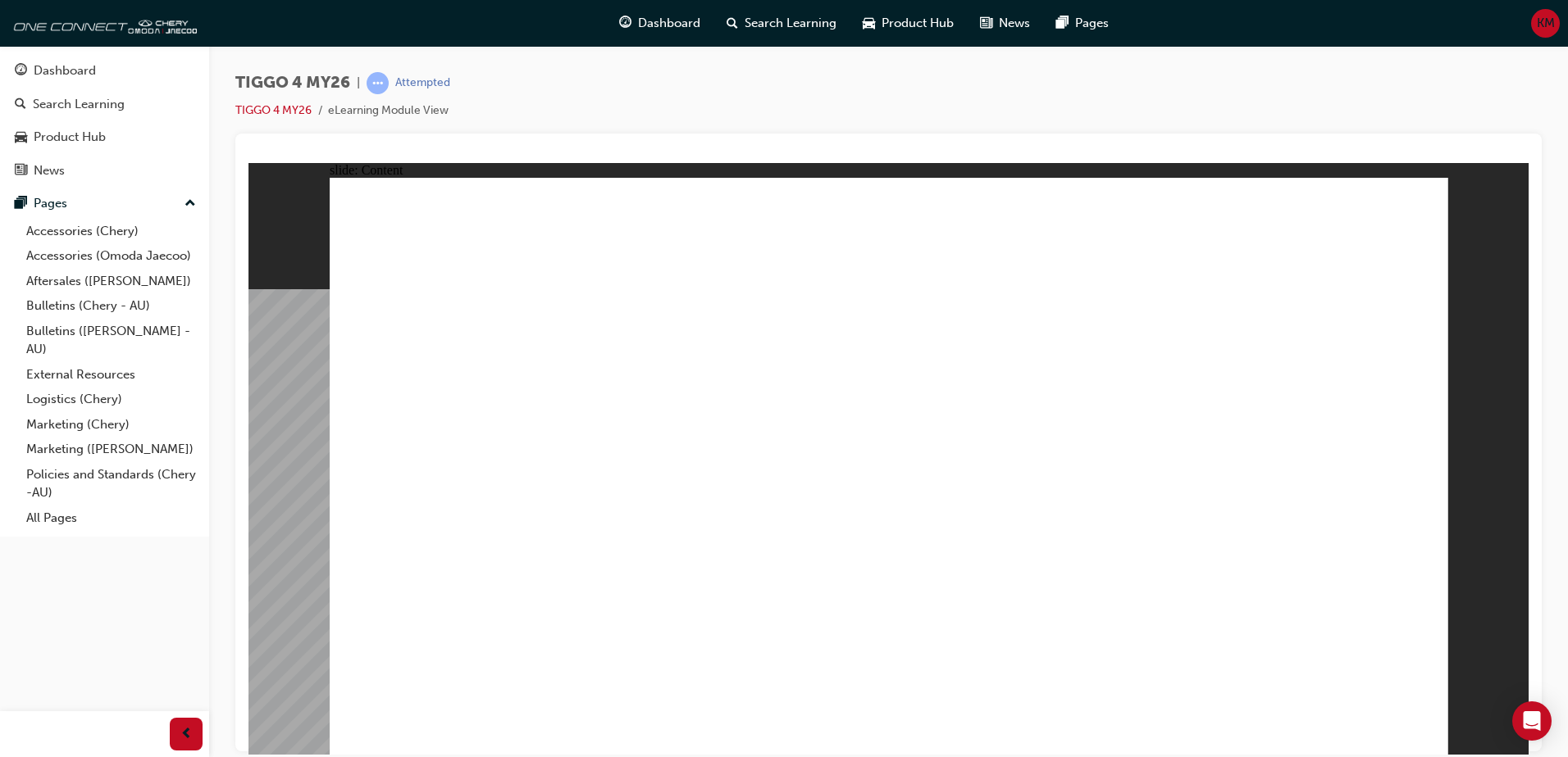
drag, startPoint x: 518, startPoint y: 393, endPoint x: 506, endPoint y: 393, distance: 12.0
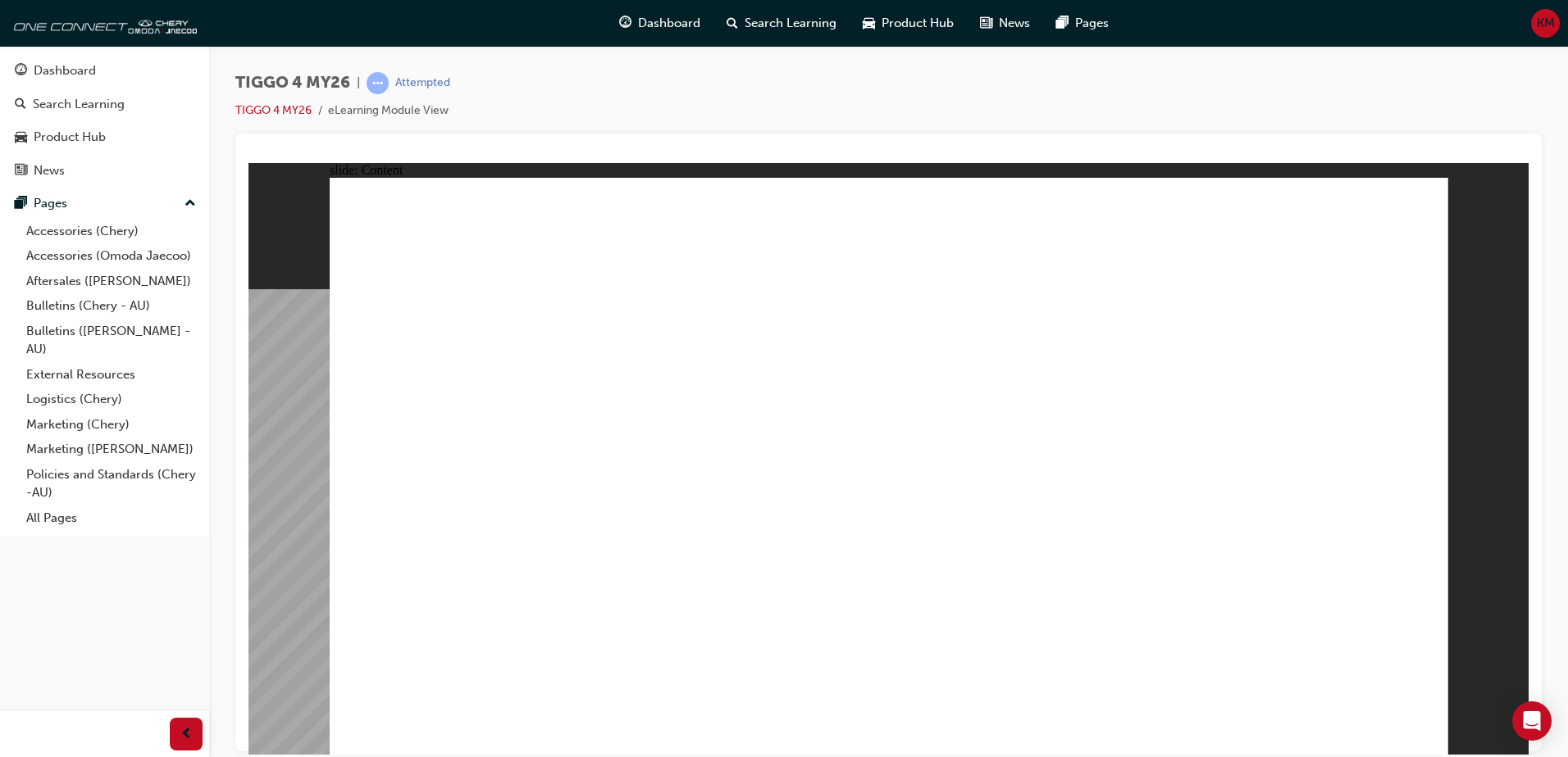
drag, startPoint x: 551, startPoint y: 279, endPoint x: 556, endPoint y: 376, distance: 97.1
drag, startPoint x: 527, startPoint y: 238, endPoint x: 530, endPoint y: 416, distance: 178.0
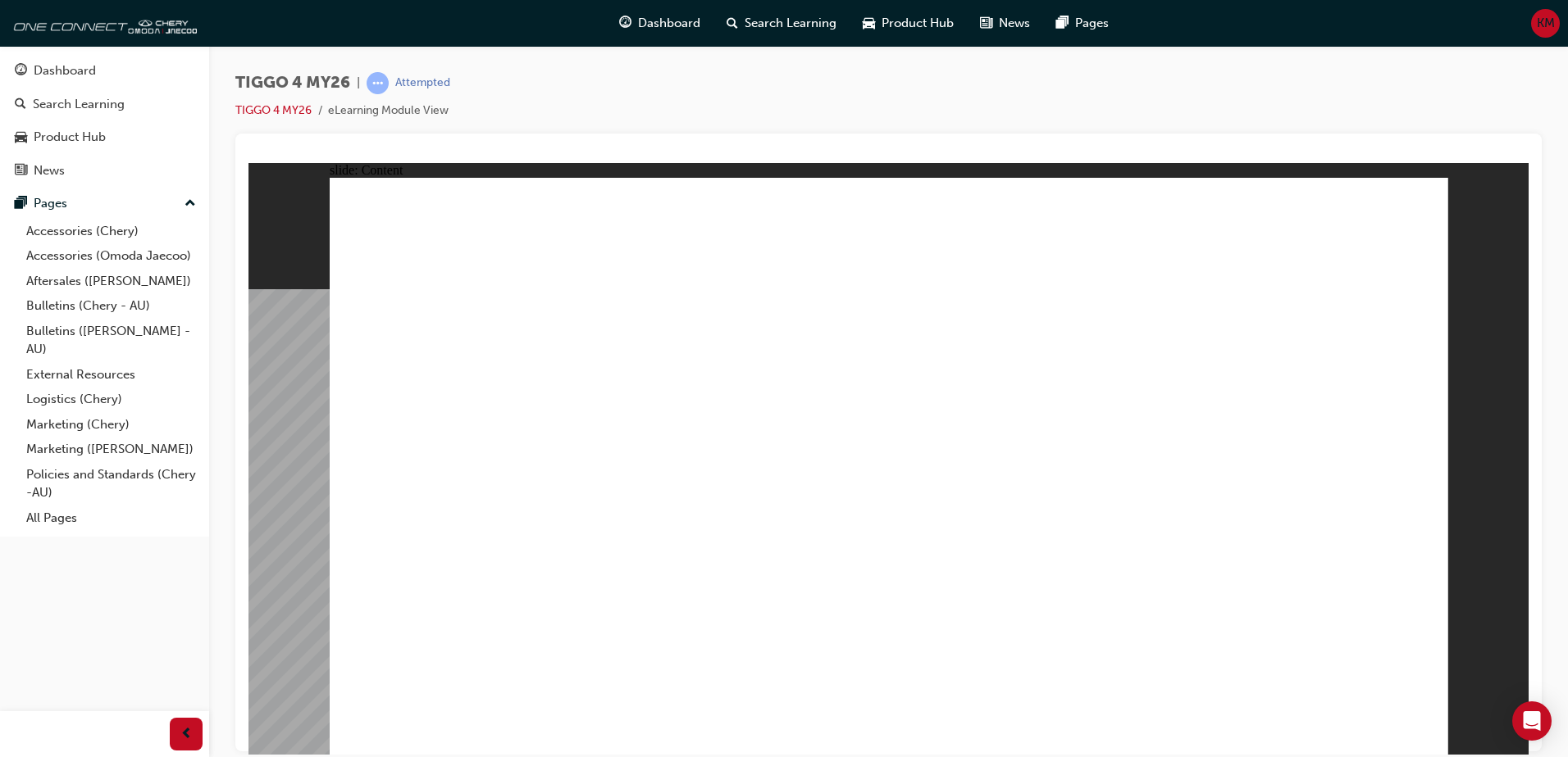
drag, startPoint x: 681, startPoint y: 471, endPoint x: 676, endPoint y: 545, distance: 74.2
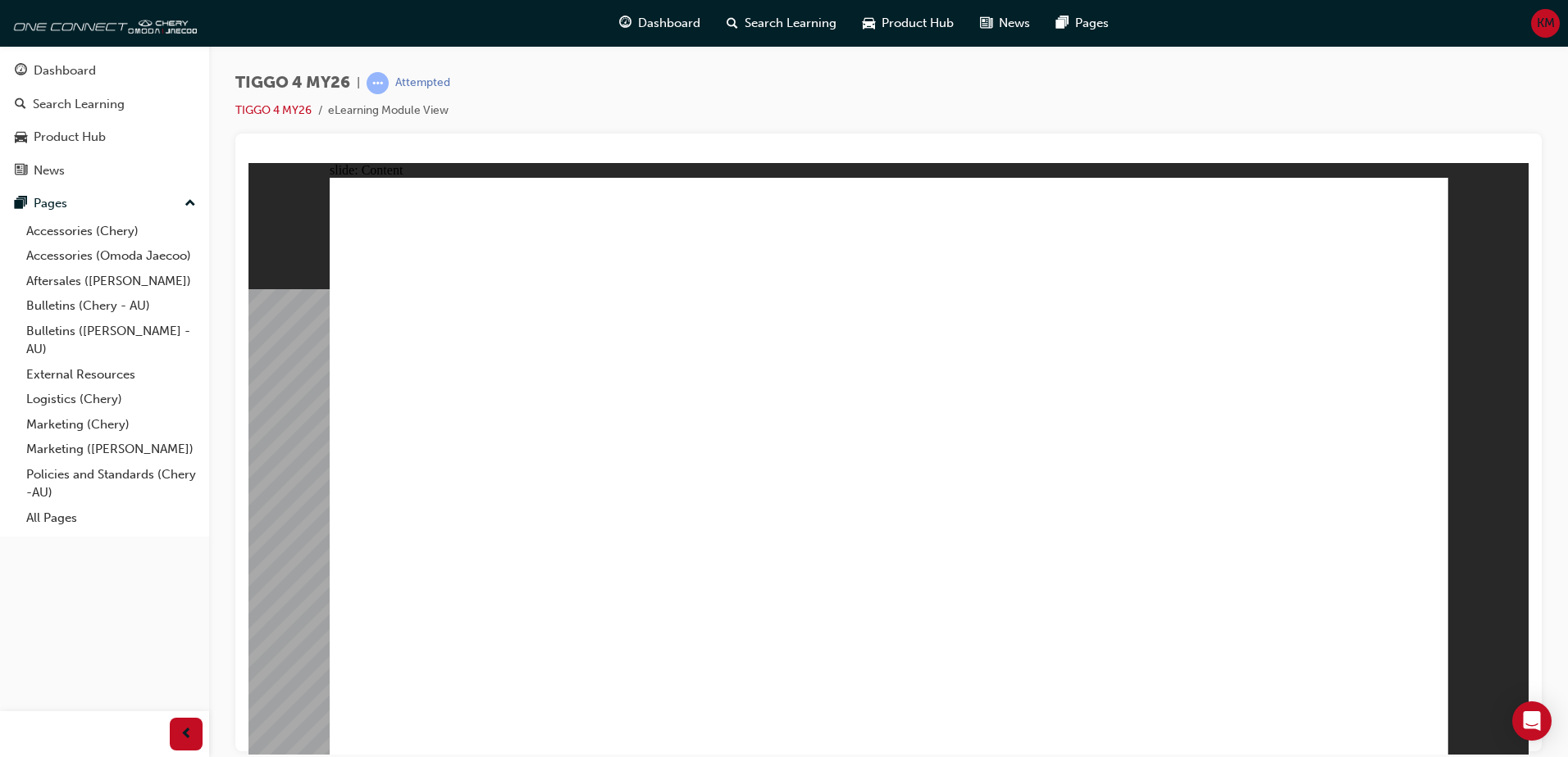
drag, startPoint x: 577, startPoint y: 583, endPoint x: 510, endPoint y: 594, distance: 67.9
